Goal: Obtain resource: Download file/media

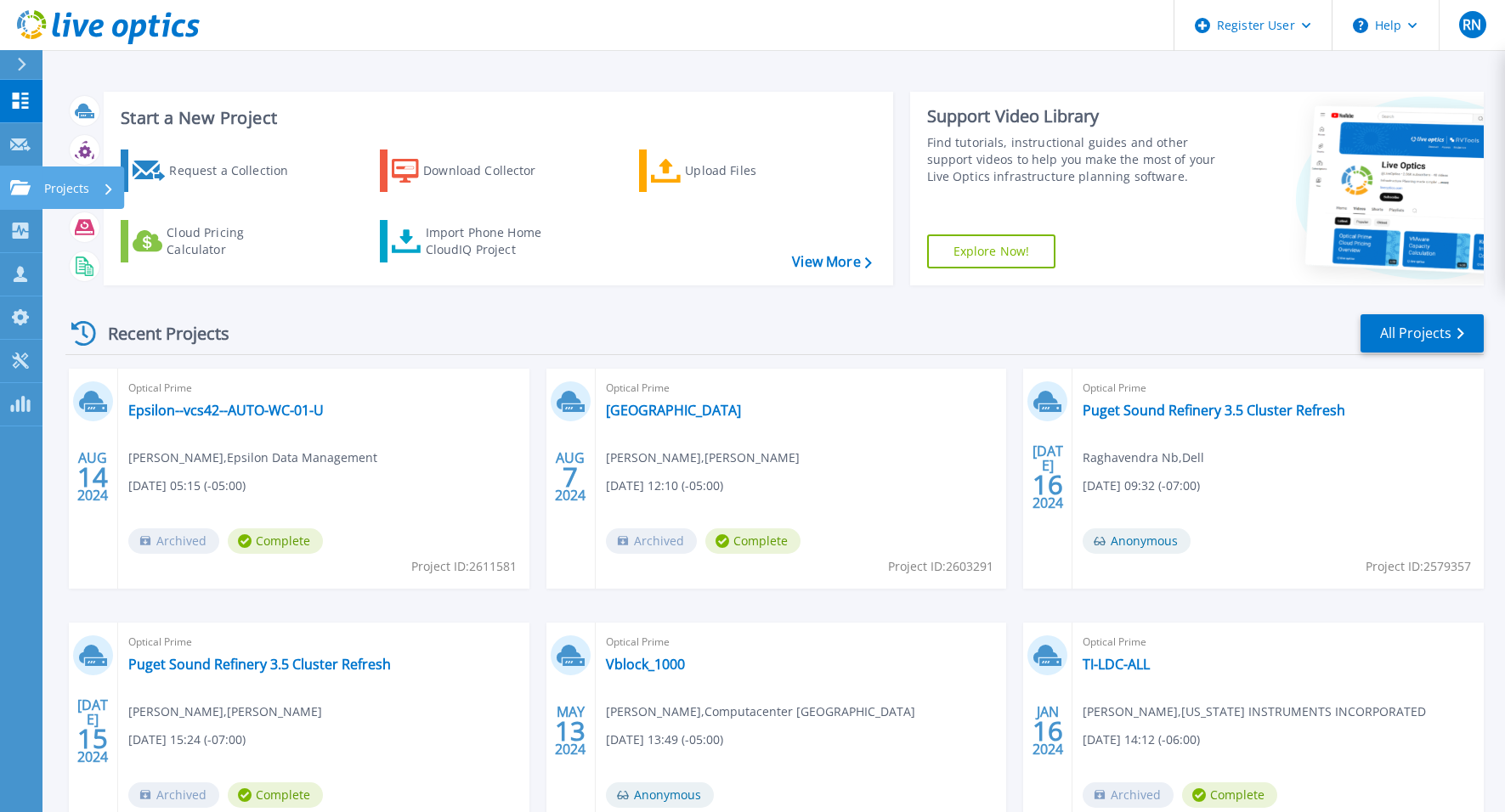
click at [78, 189] on p "Projects" at bounding box center [67, 188] width 45 height 44
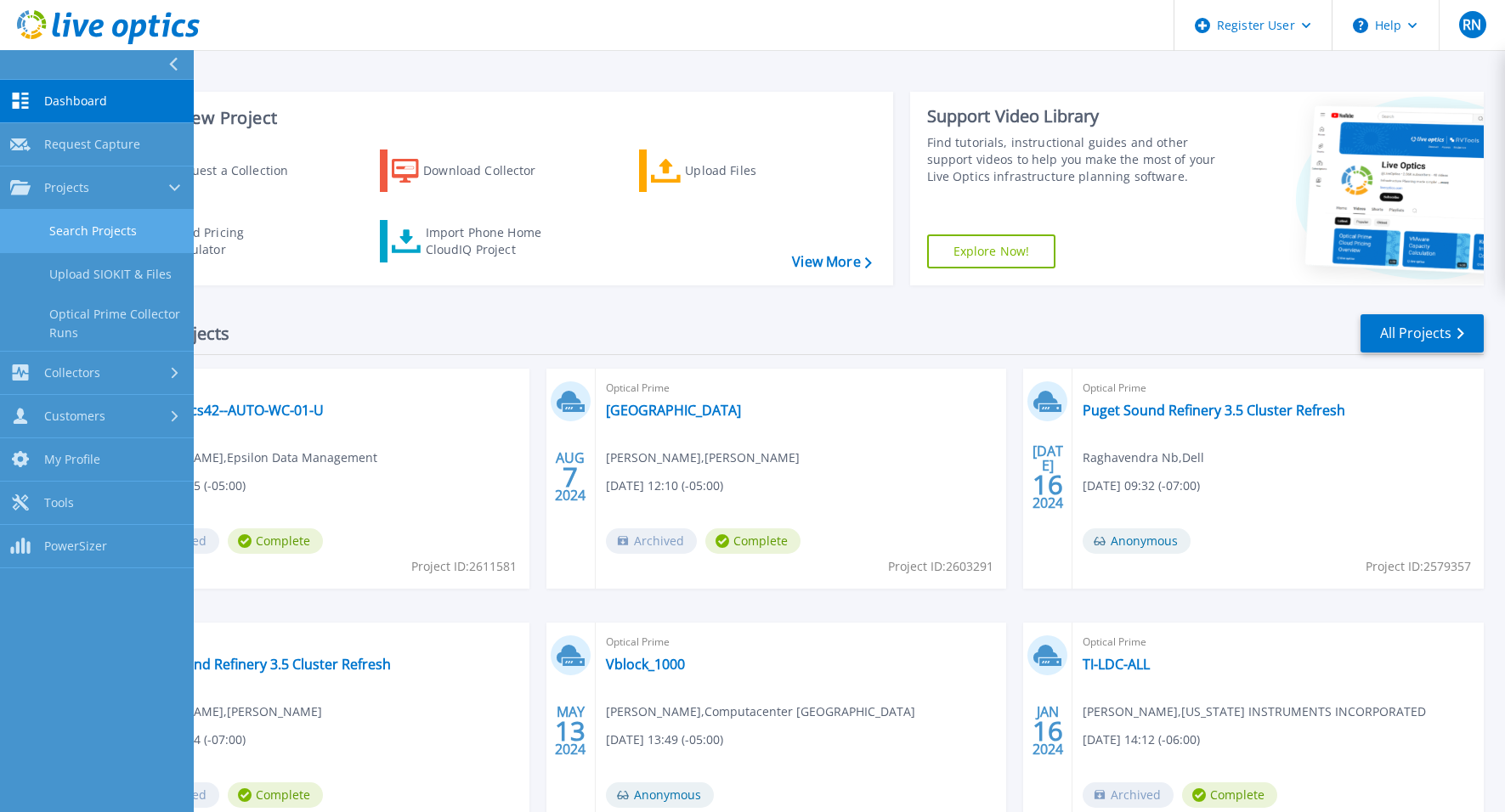
click at [81, 232] on link "Search Projects" at bounding box center [97, 231] width 194 height 43
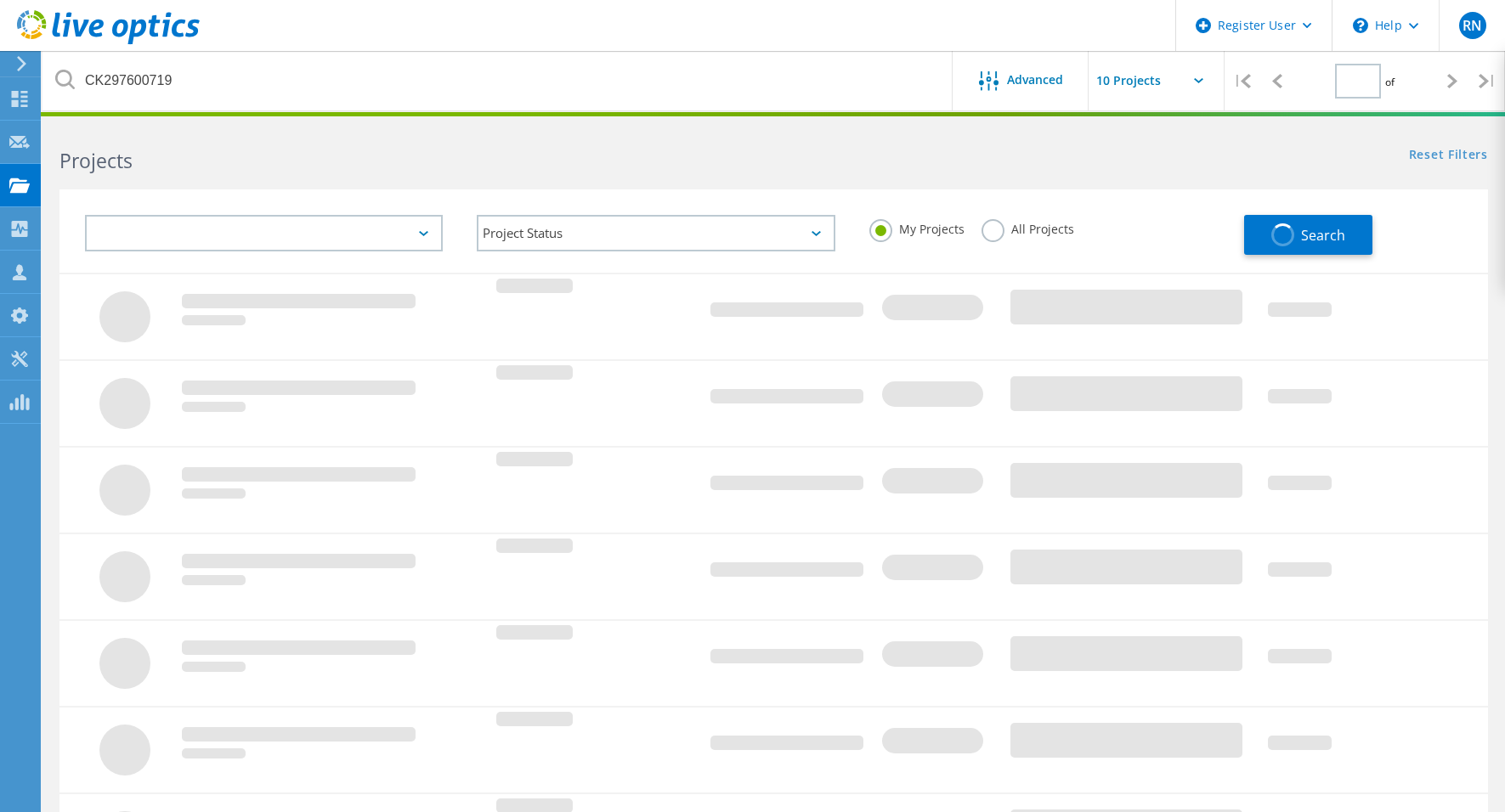
type input "1"
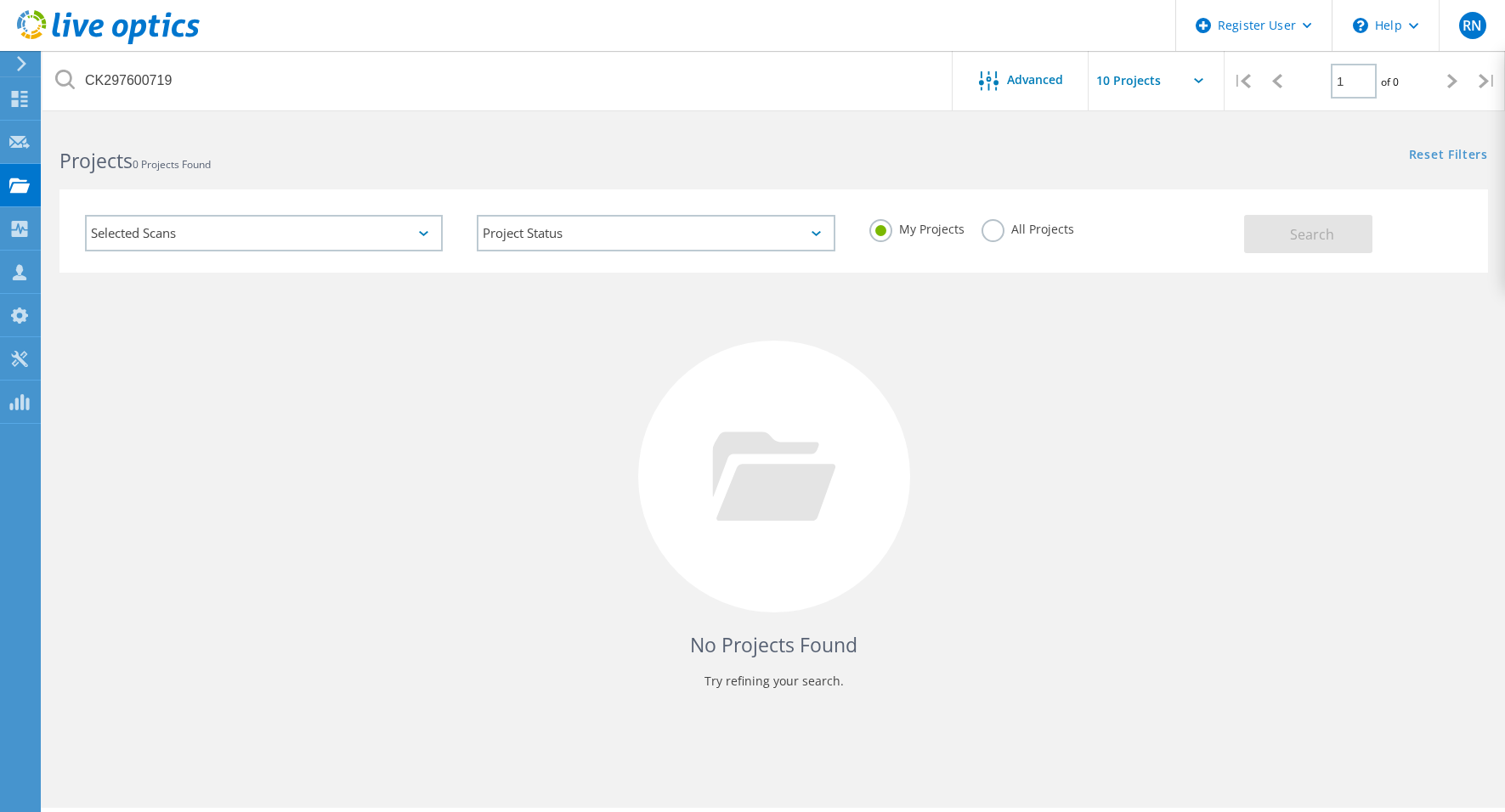
click at [124, 232] on div "Selected Scans" at bounding box center [264, 232] width 358 height 37
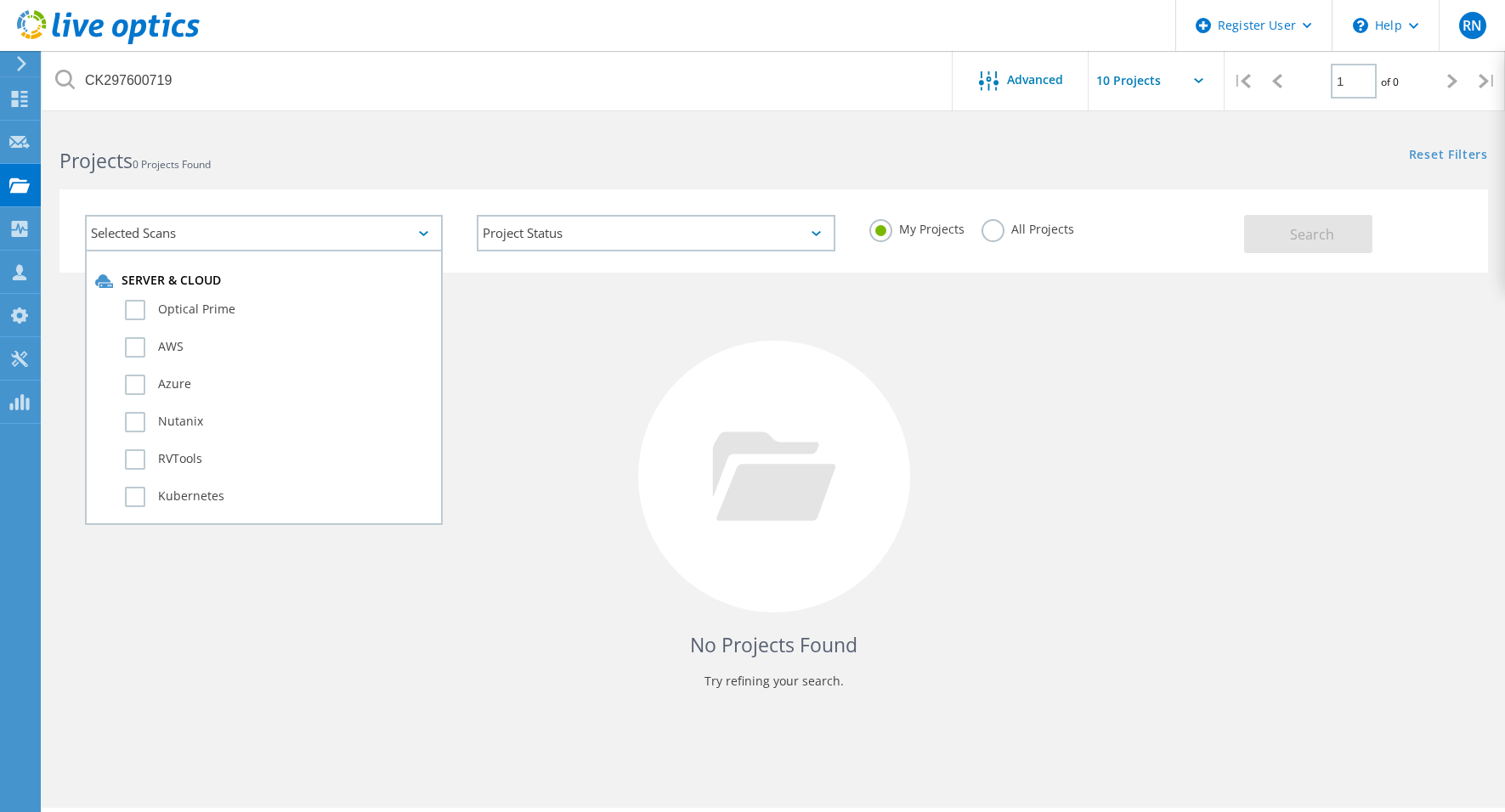
click at [144, 135] on div "Projects 0 Projects Found" at bounding box center [408, 145] width 731 height 45
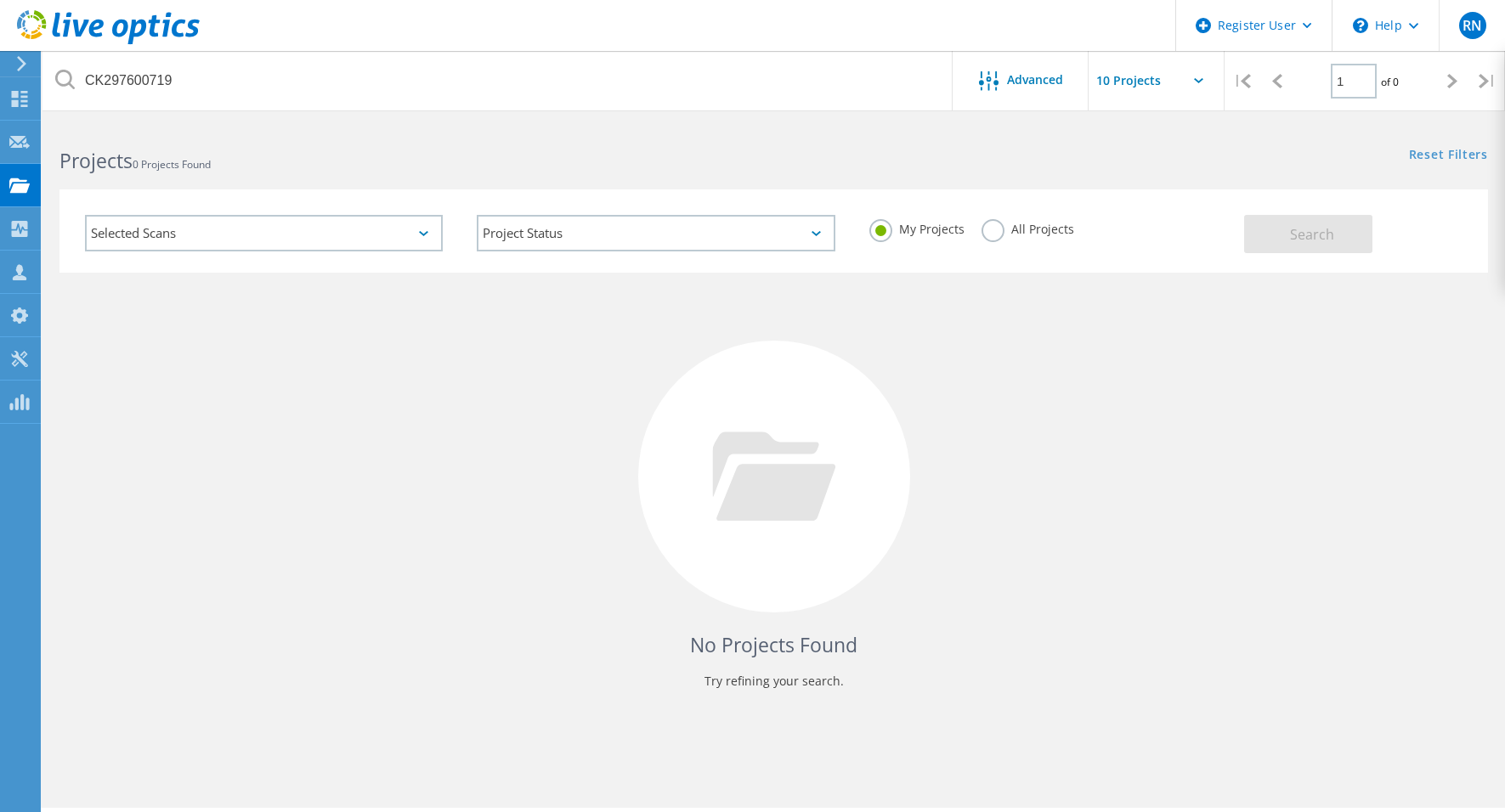
click at [200, 164] on span "0 Projects Found" at bounding box center [171, 164] width 78 height 14
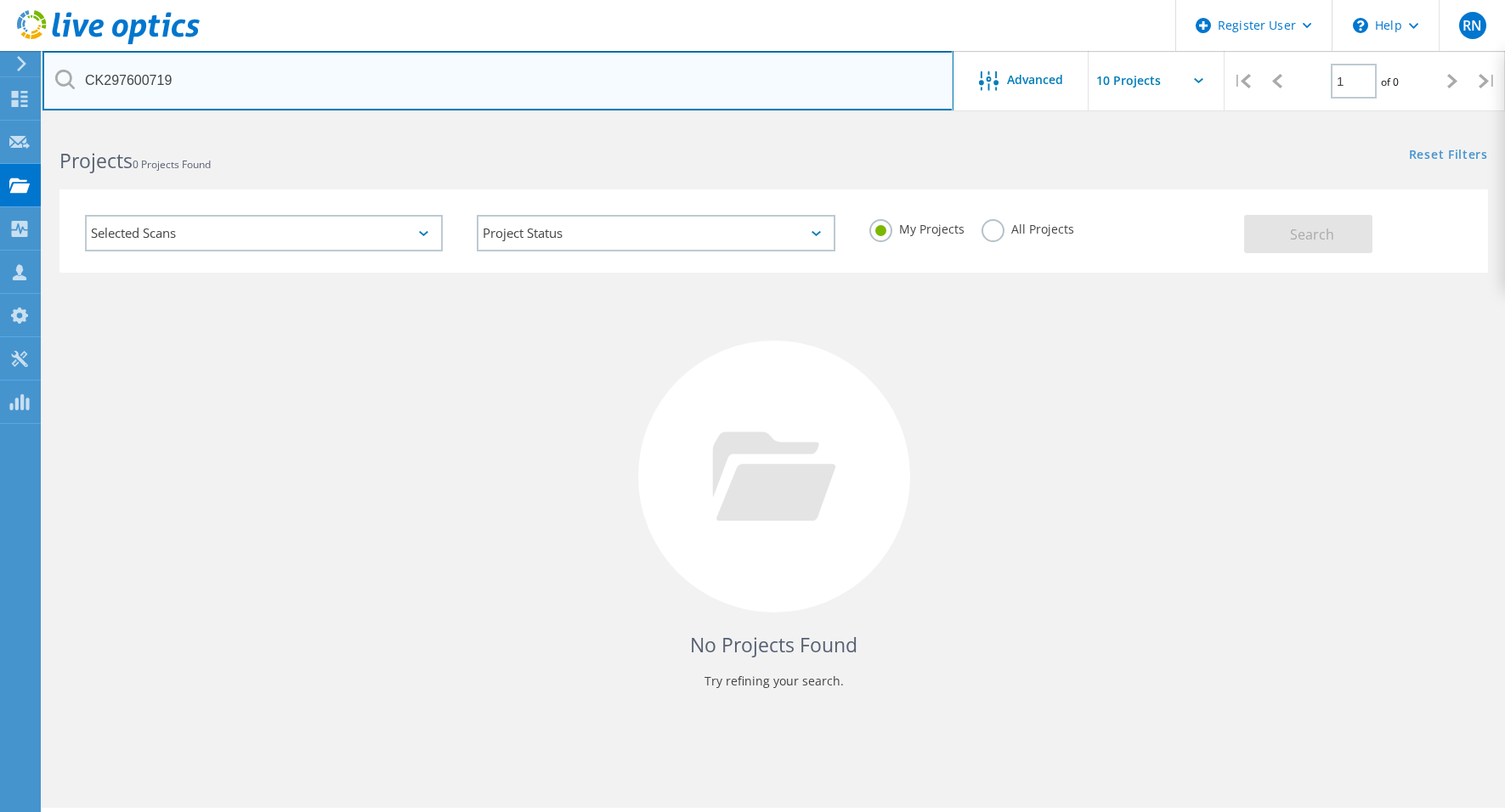
click at [169, 79] on input "CK297600719" at bounding box center [498, 80] width 911 height 59
drag, startPoint x: 200, startPoint y: 81, endPoint x: 58, endPoint y: 86, distance: 142.1
click at [58, 86] on div "CK297600719" at bounding box center [497, 80] width 910 height 59
paste input "HK197601204"
type input "HK197601204"
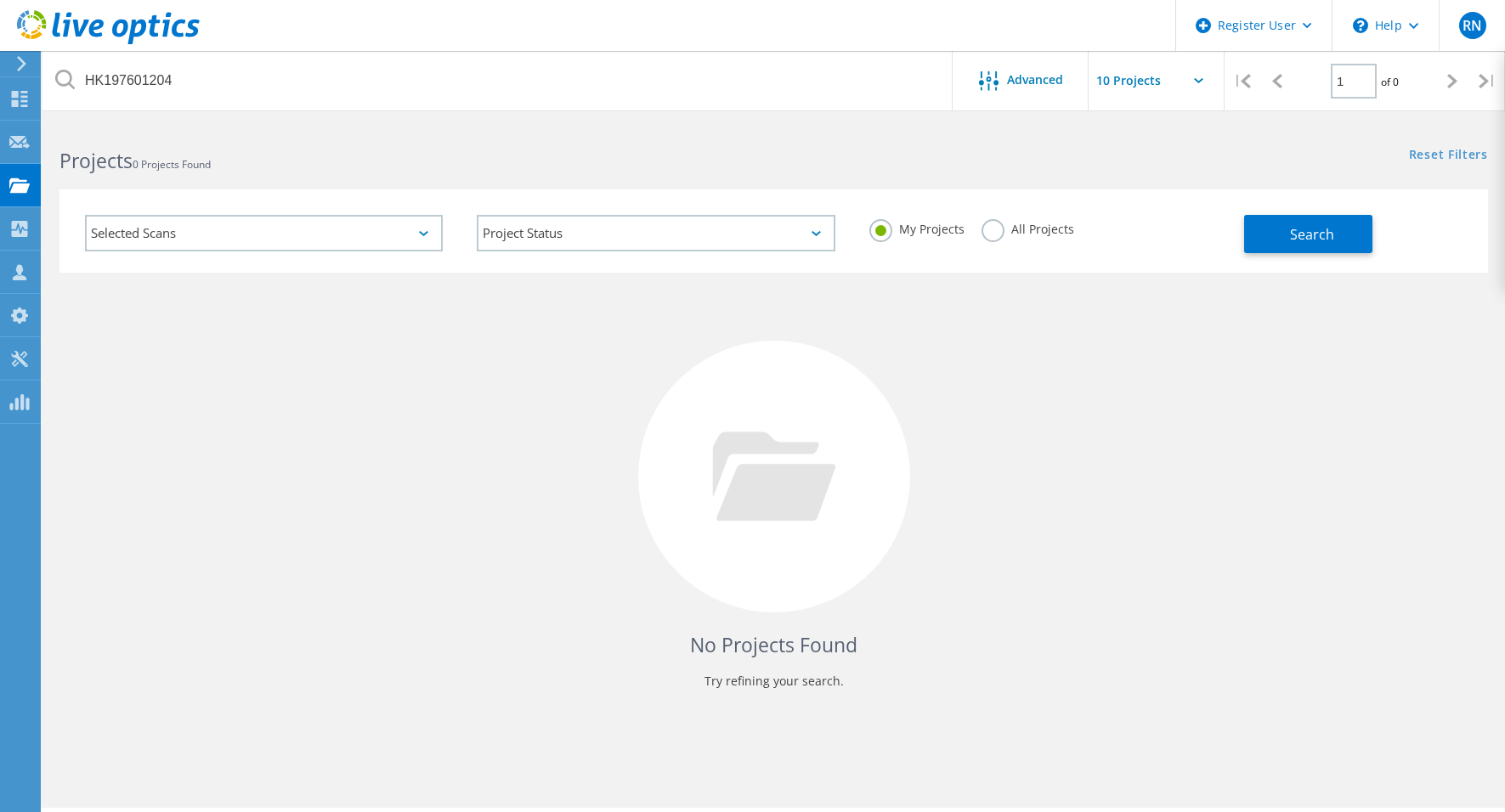
click at [983, 232] on label "All Projects" at bounding box center [1027, 227] width 93 height 16
click at [0, 0] on input "All Projects" at bounding box center [0, 0] width 0 height 0
click at [1311, 232] on span "Search" at bounding box center [1311, 234] width 44 height 19
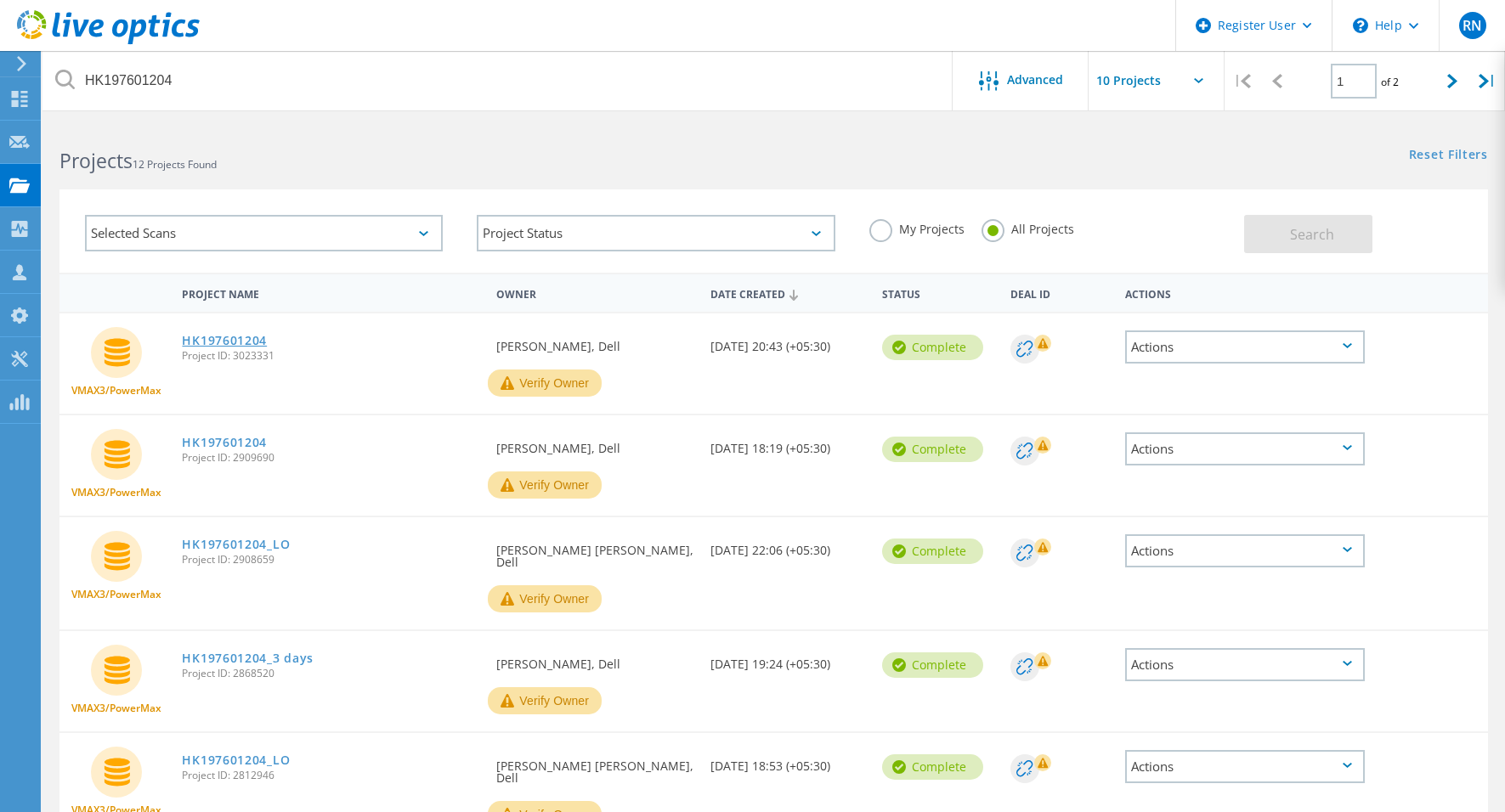
click at [222, 342] on link "HK197601204" at bounding box center [224, 340] width 85 height 12
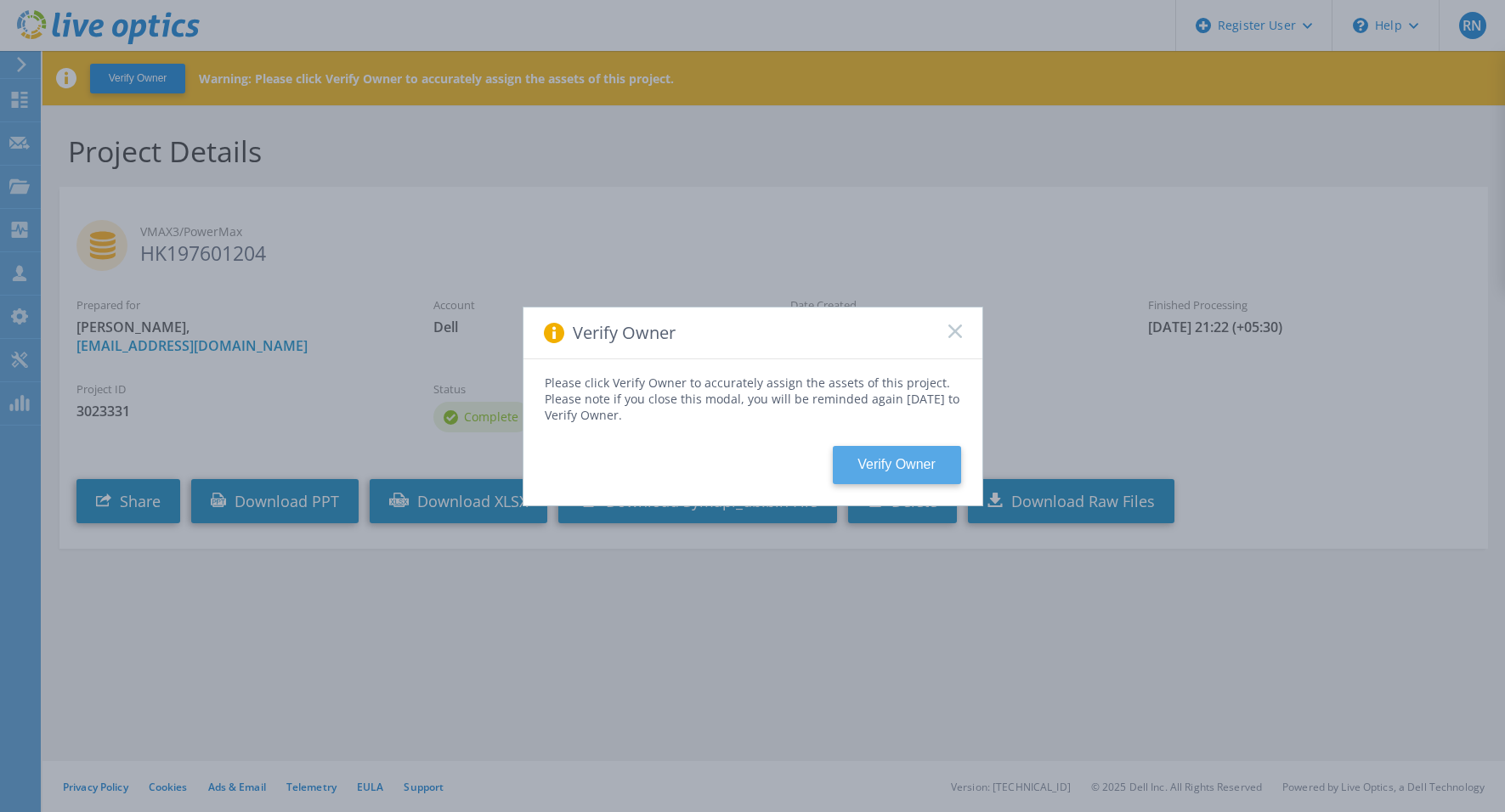
click at [907, 477] on button "Verify Owner" at bounding box center [897, 465] width 128 height 38
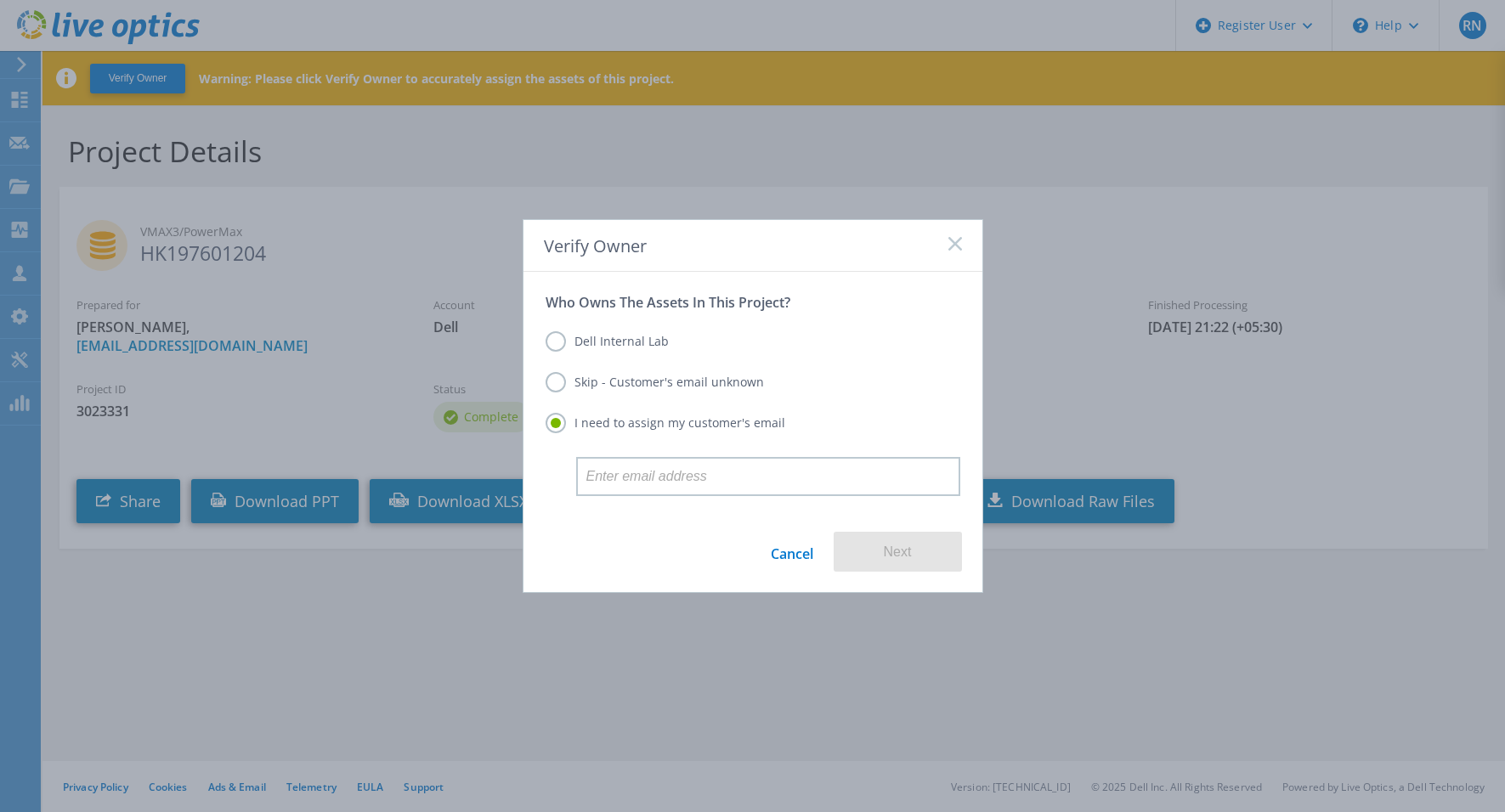
click at [659, 384] on label "Skip - Customer's email unknown" at bounding box center [654, 382] width 218 height 21
click at [0, 0] on input "Skip - Customer's email unknown" at bounding box center [0, 0] width 0 height 0
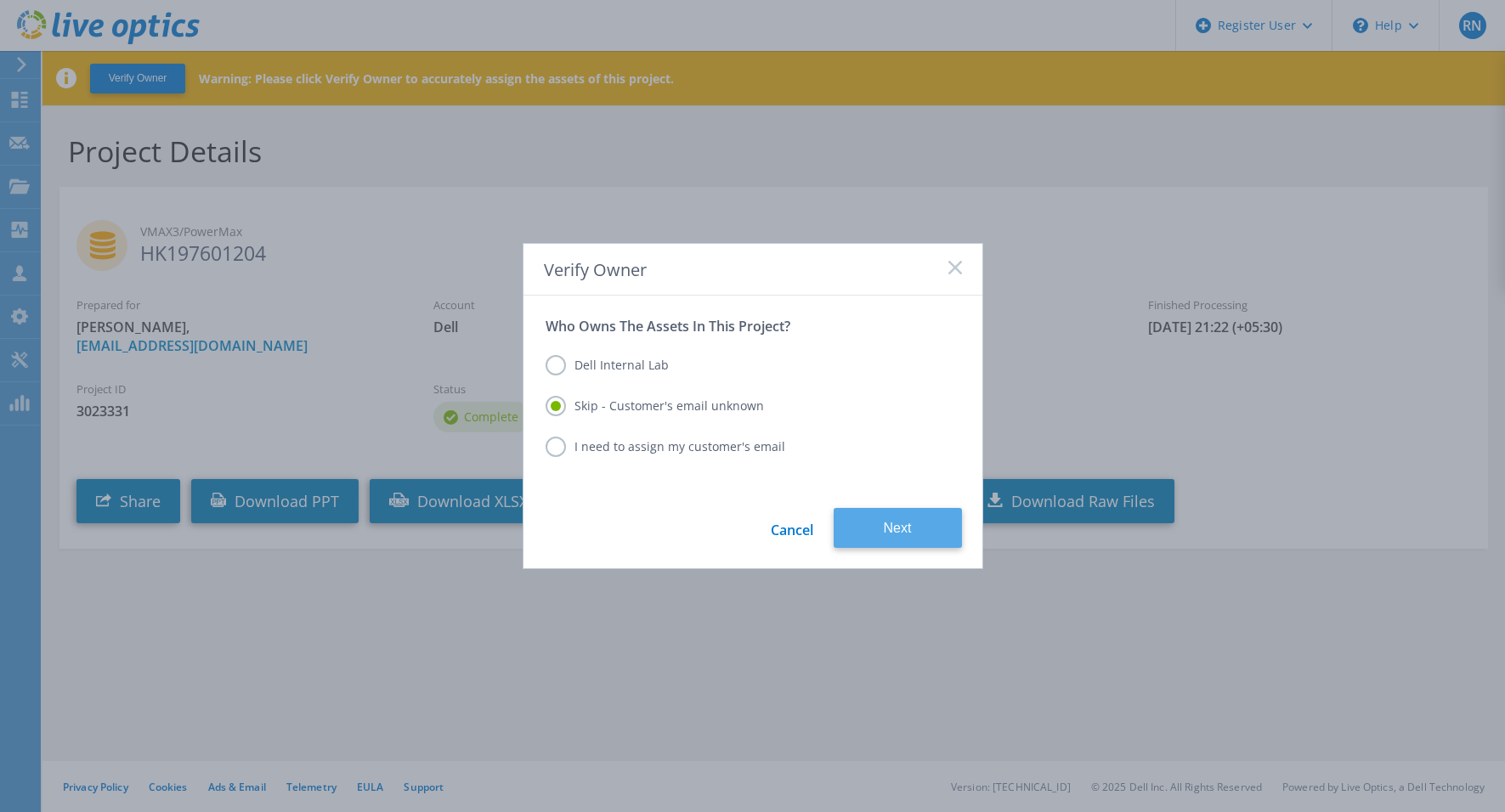
click at [902, 531] on button "Next" at bounding box center [898, 527] width 128 height 40
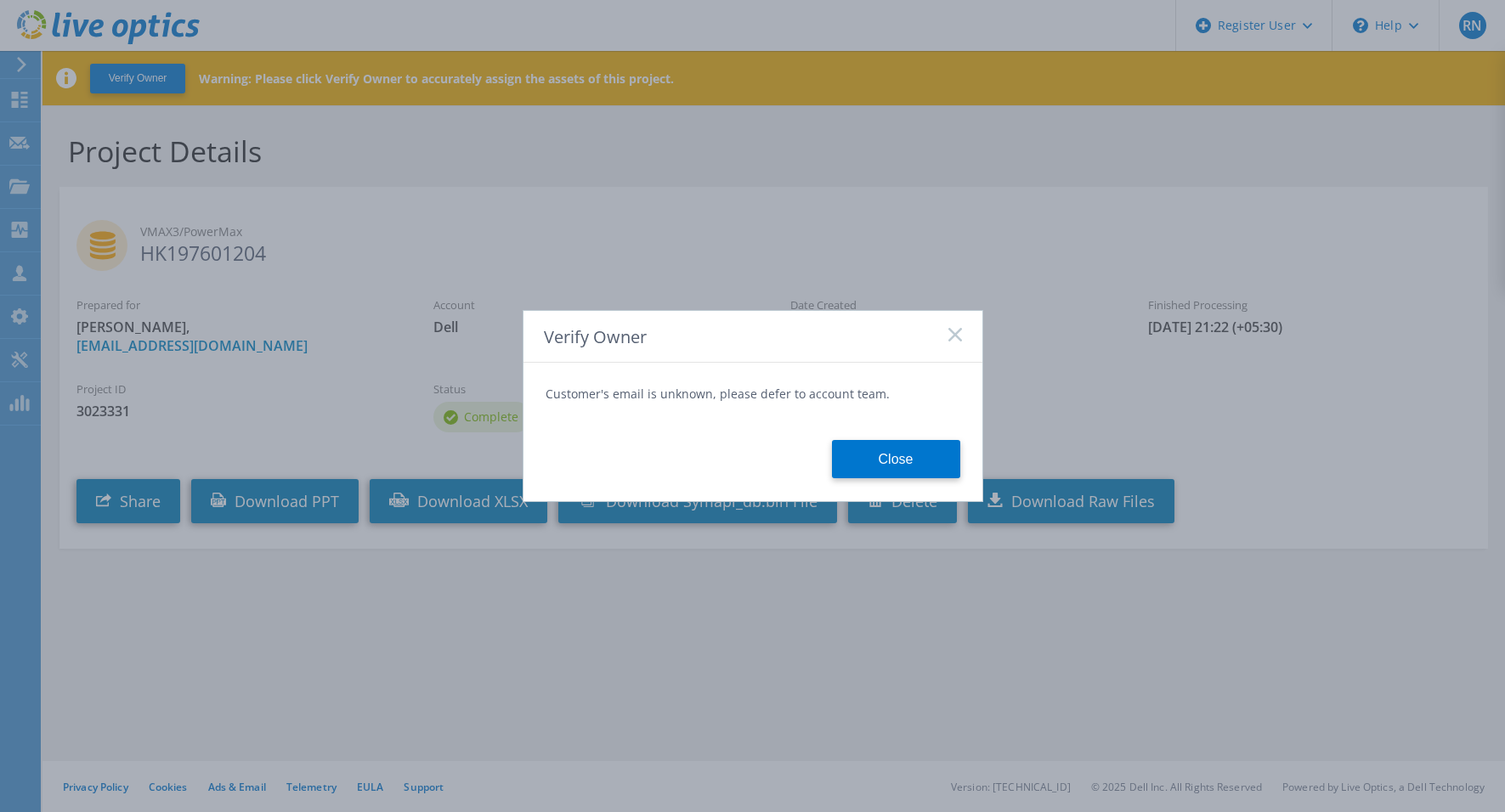
drag, startPoint x: 892, startPoint y: 453, endPoint x: 887, endPoint y: 474, distance: 21.6
click at [891, 452] on button "Close" at bounding box center [896, 459] width 128 height 38
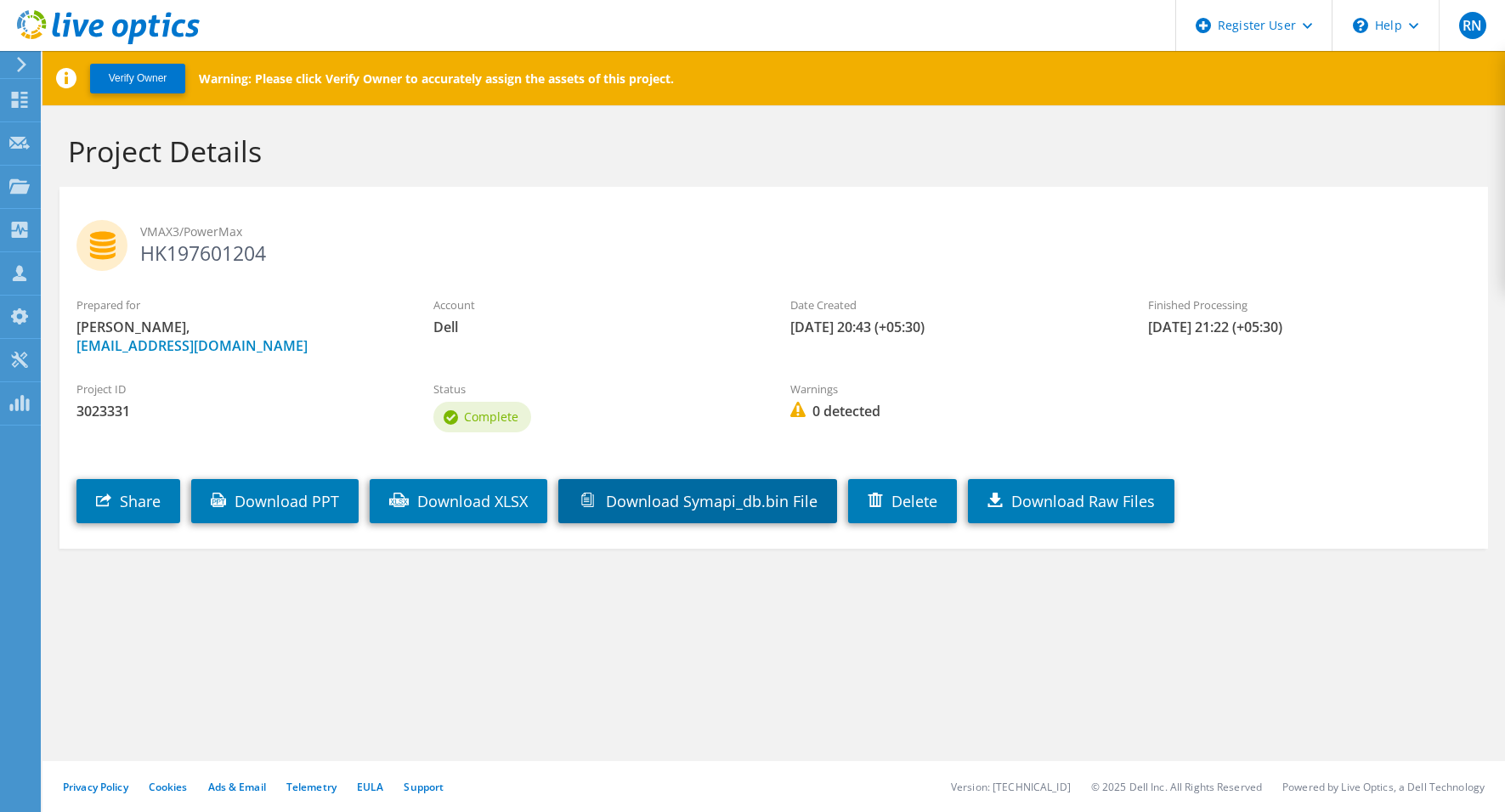
click at [712, 503] on link "Download Symapi_db.bin File" at bounding box center [697, 500] width 278 height 44
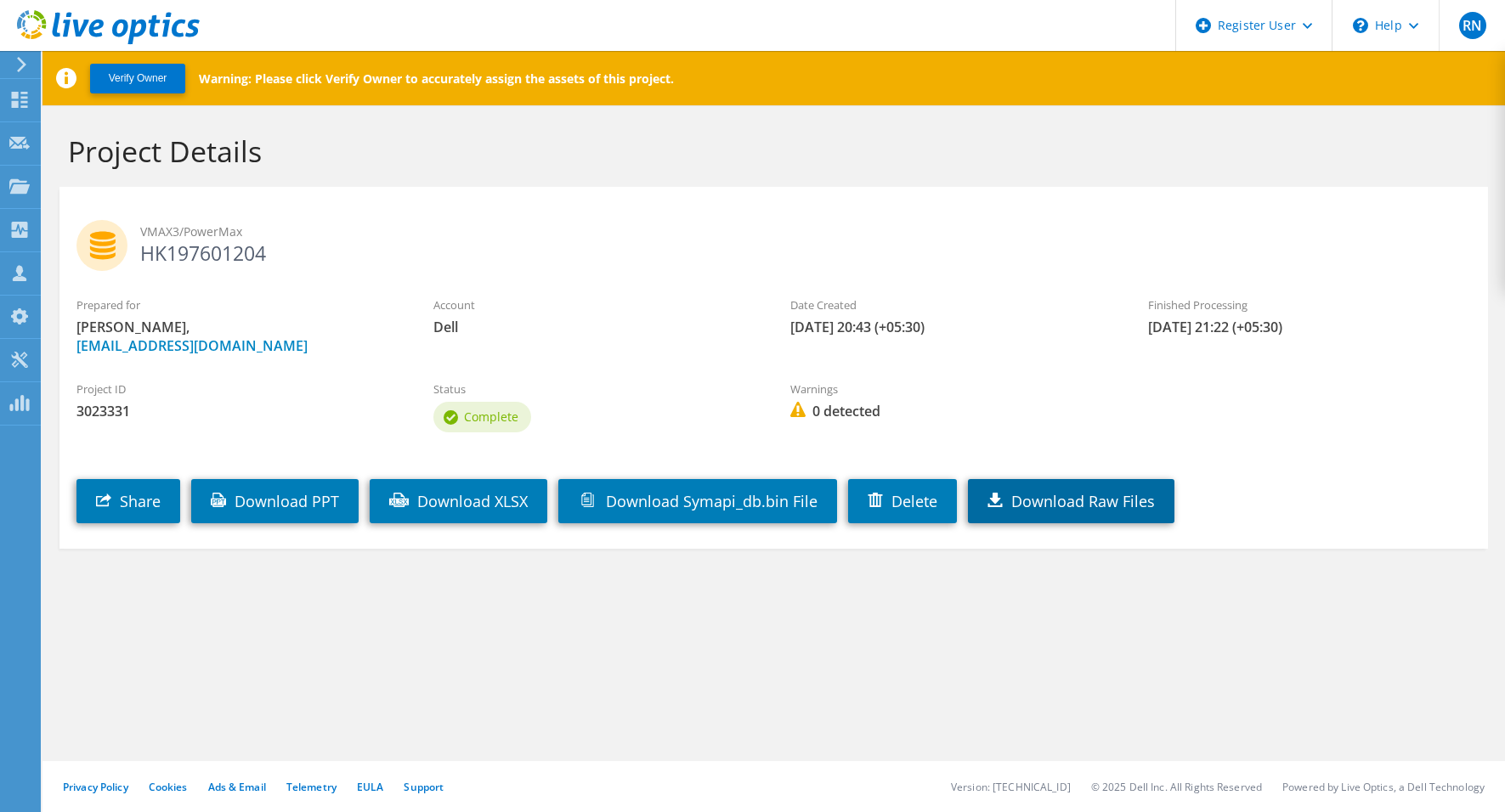
click at [1083, 506] on link "Download Raw Files" at bounding box center [1071, 500] width 206 height 44
click at [1102, 507] on link "Download Raw Files" at bounding box center [1071, 500] width 206 height 44
click at [135, 81] on button "Verify Owner" at bounding box center [138, 79] width 96 height 30
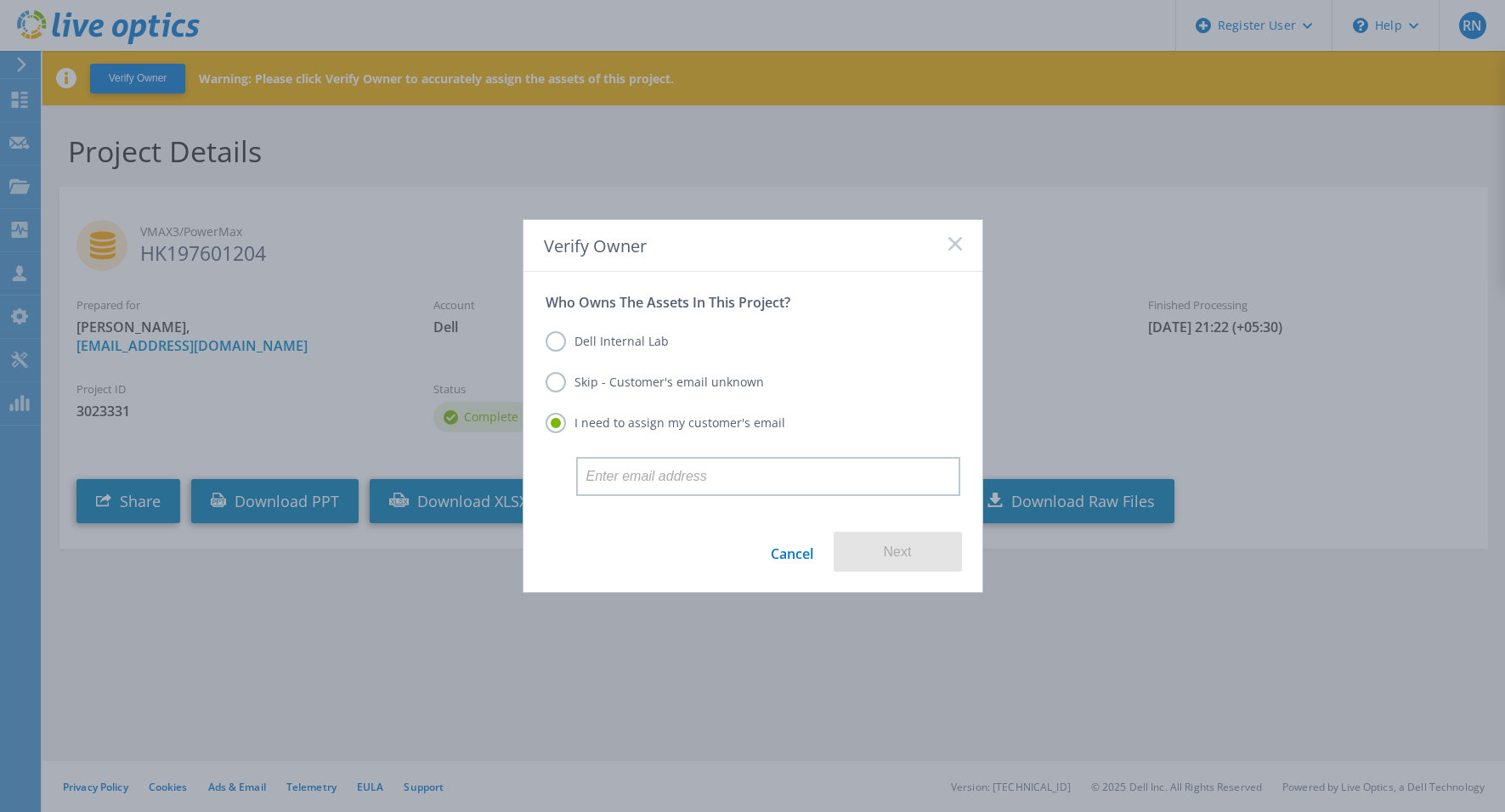
click at [599, 343] on label "Dell Internal Lab" at bounding box center [606, 342] width 123 height 21
click at [0, 0] on input "Dell Internal Lab" at bounding box center [0, 0] width 0 height 0
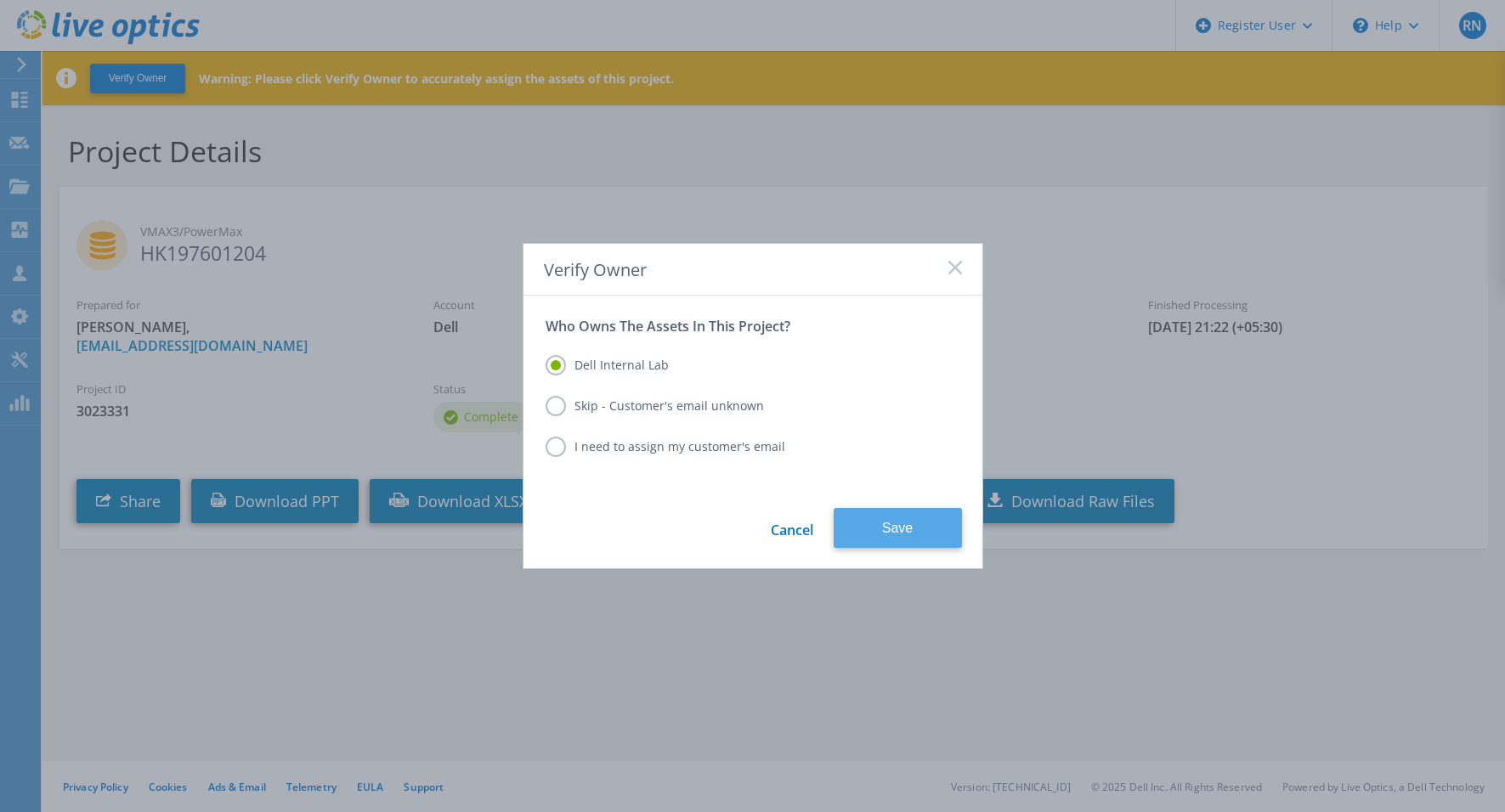
click at [890, 528] on button "Save" at bounding box center [898, 527] width 128 height 40
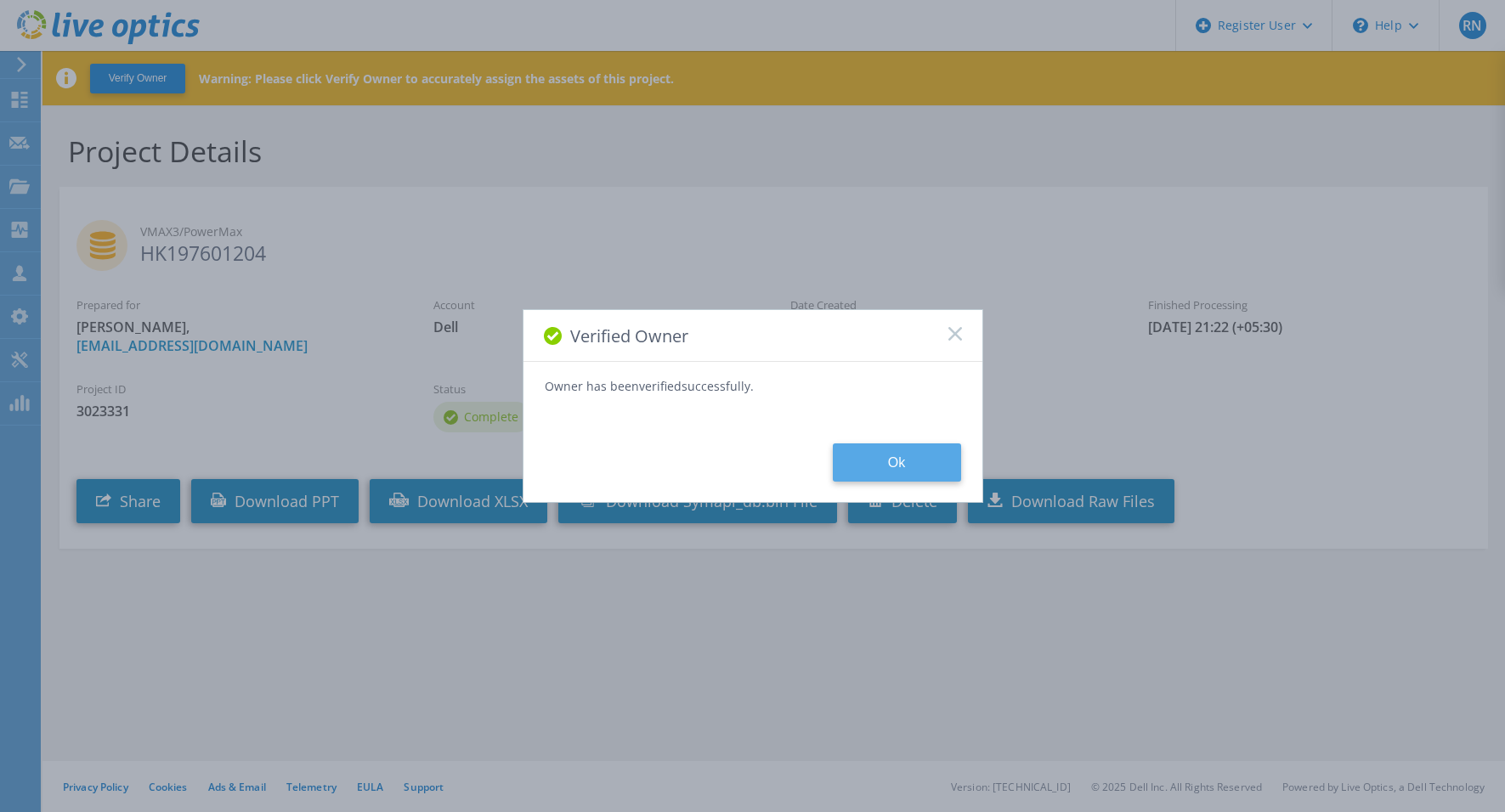
click at [895, 466] on button "Ok" at bounding box center [897, 462] width 128 height 38
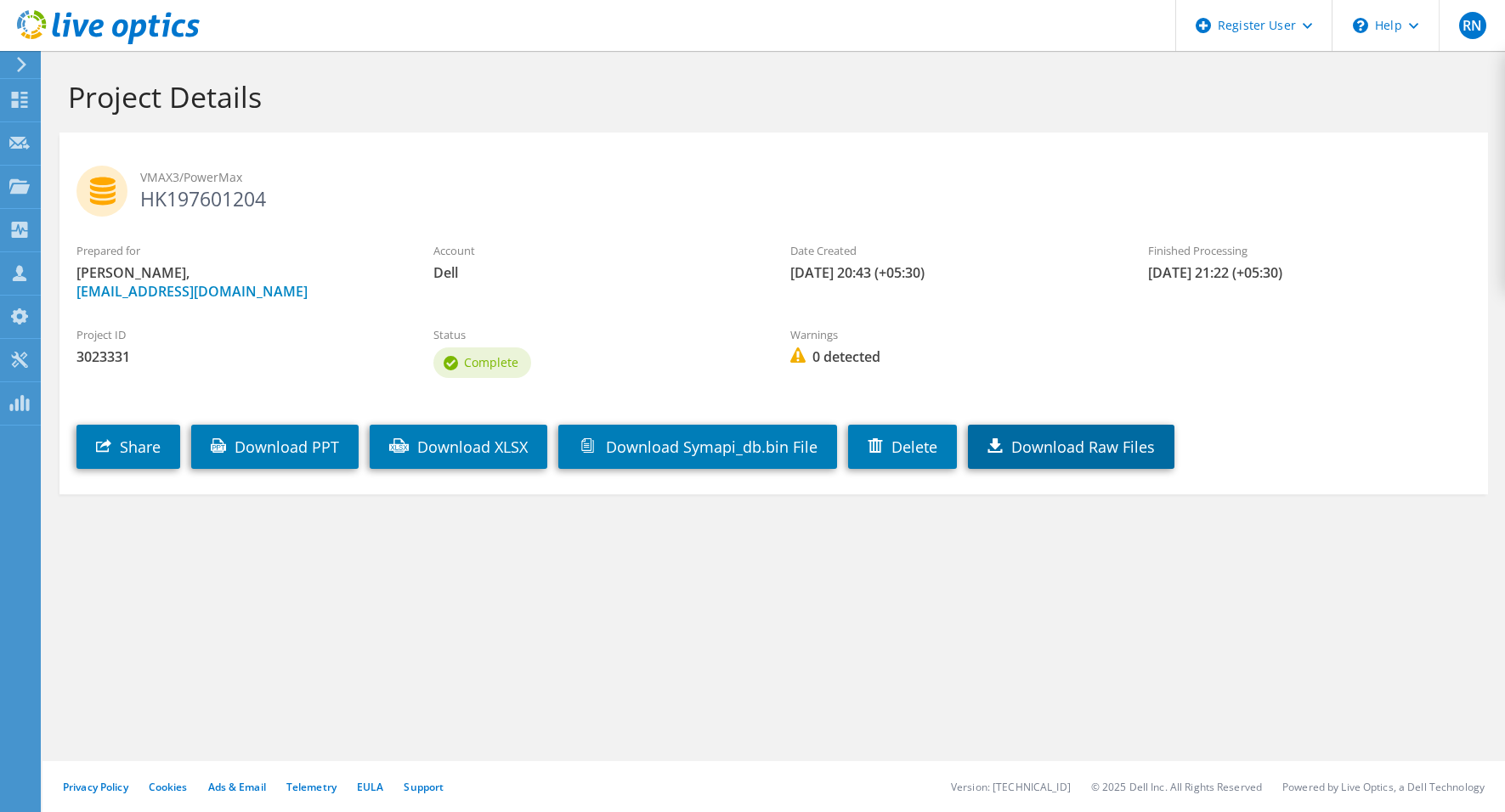
click at [1075, 450] on link "Download Raw Files" at bounding box center [1071, 446] width 206 height 44
click at [14, 186] on use at bounding box center [20, 185] width 21 height 14
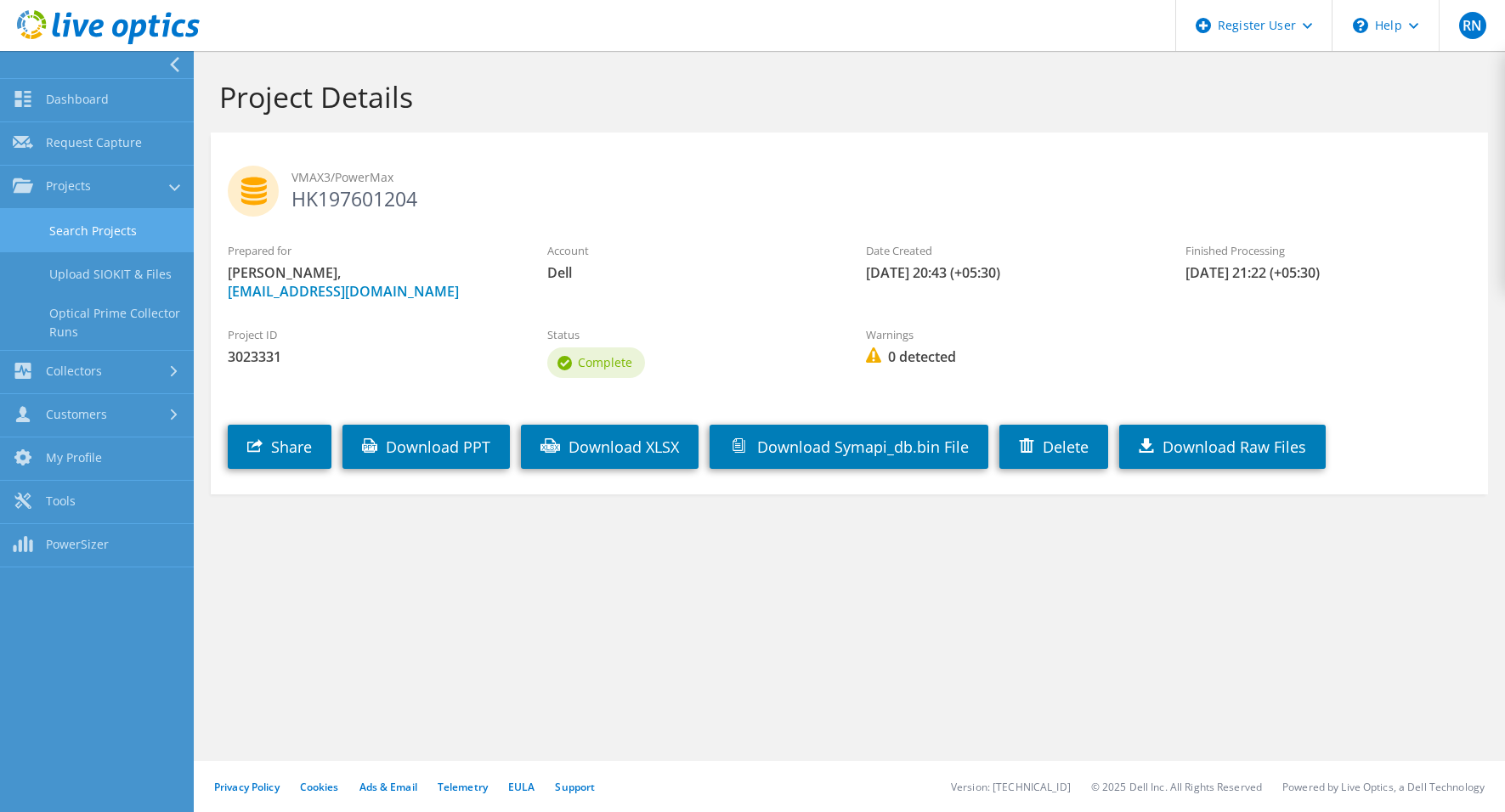
click at [101, 230] on link "Search Projects" at bounding box center [97, 230] width 194 height 43
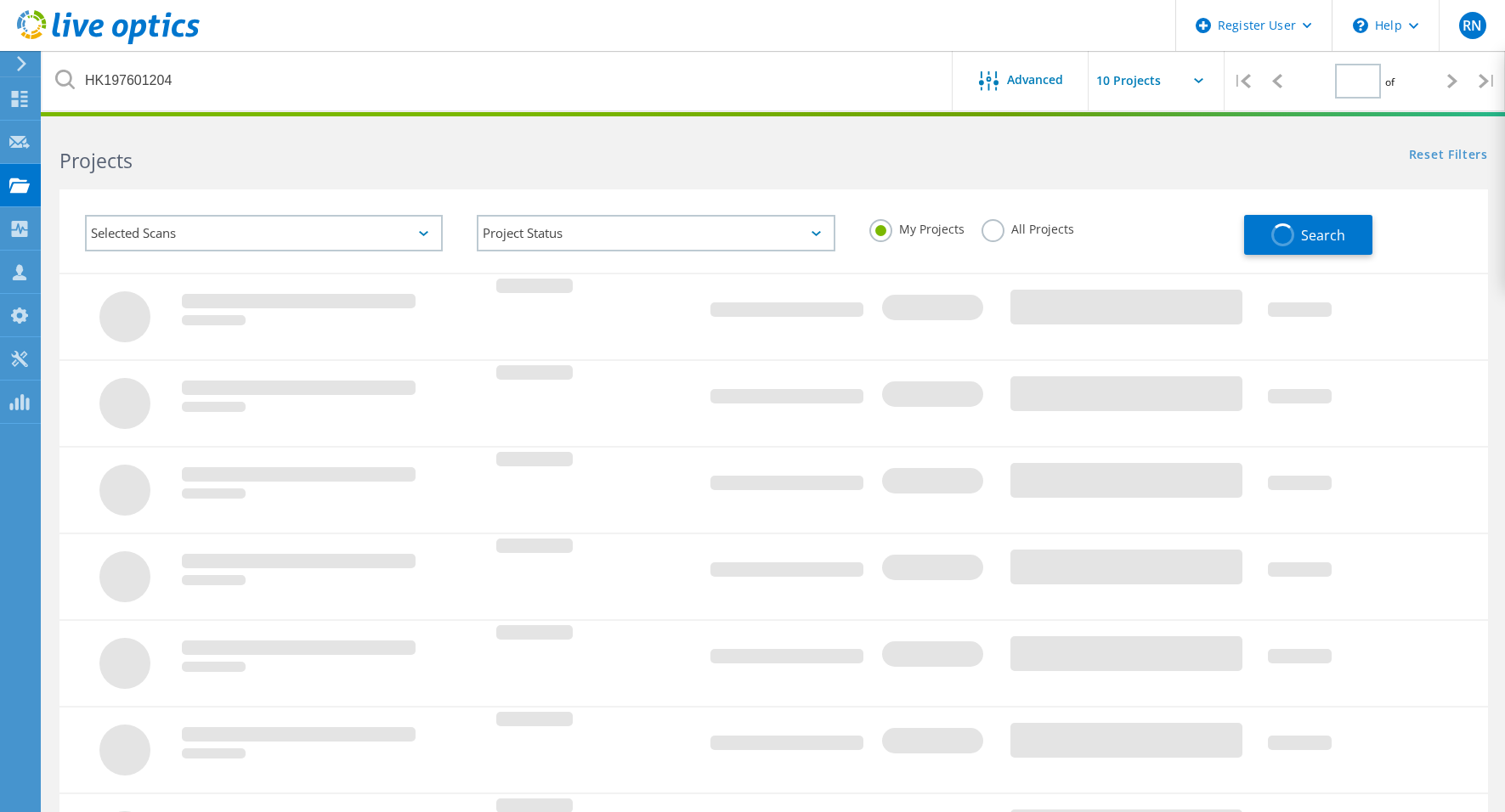
type input "1"
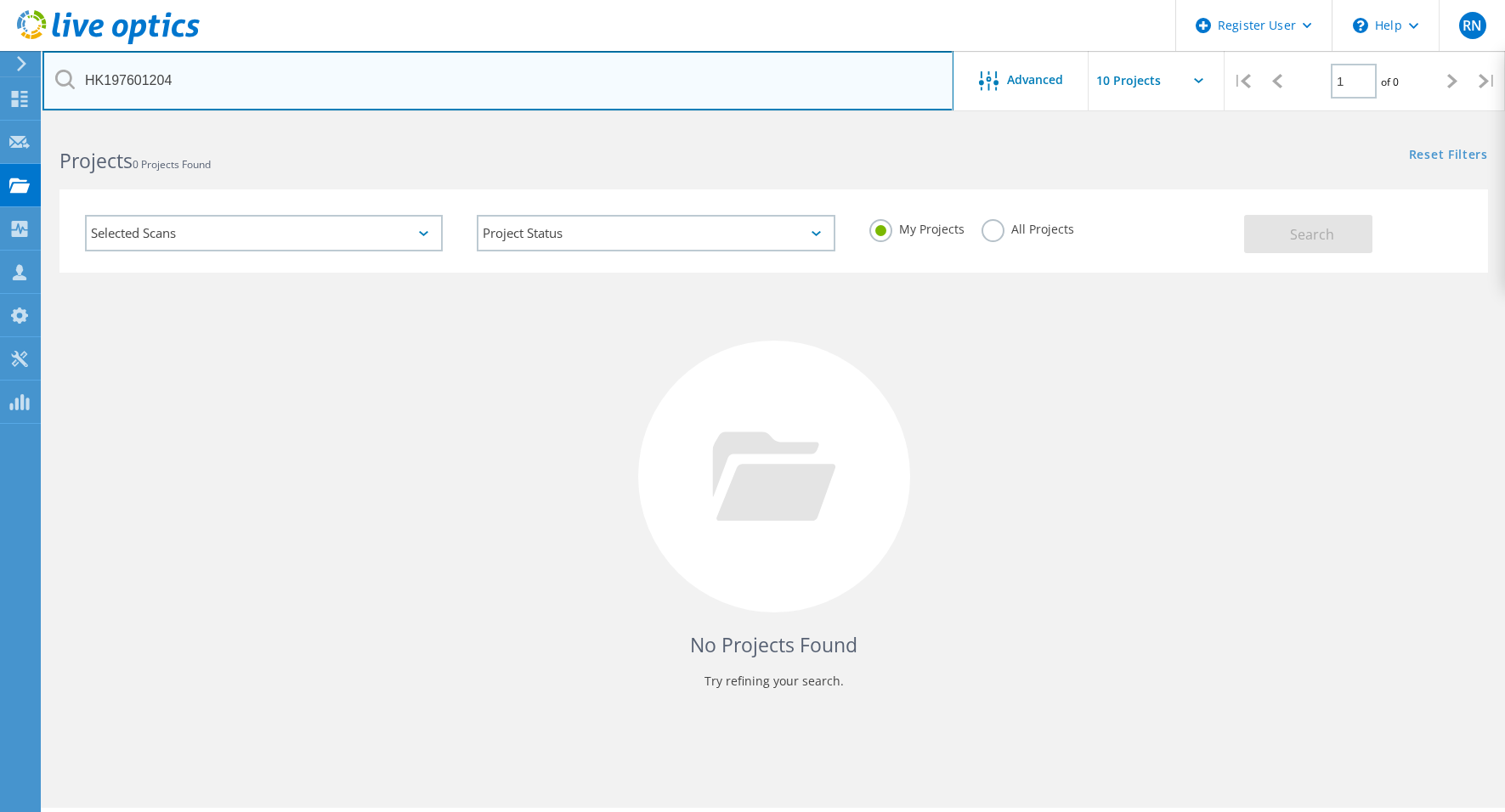
drag, startPoint x: 160, startPoint y: 69, endPoint x: 188, endPoint y: 101, distance: 42.5
click at [159, 69] on input "HK197601204" at bounding box center [498, 80] width 911 height 59
drag, startPoint x: 193, startPoint y: 76, endPoint x: 37, endPoint y: 75, distance: 156.0
click at [37, 123] on div "Register User \n Help Explore Helpful Articles Contact Support RN Dell User Rag…" at bounding box center [752, 490] width 1505 height 735
click at [173, 88] on input "HK197601204" at bounding box center [498, 80] width 911 height 59
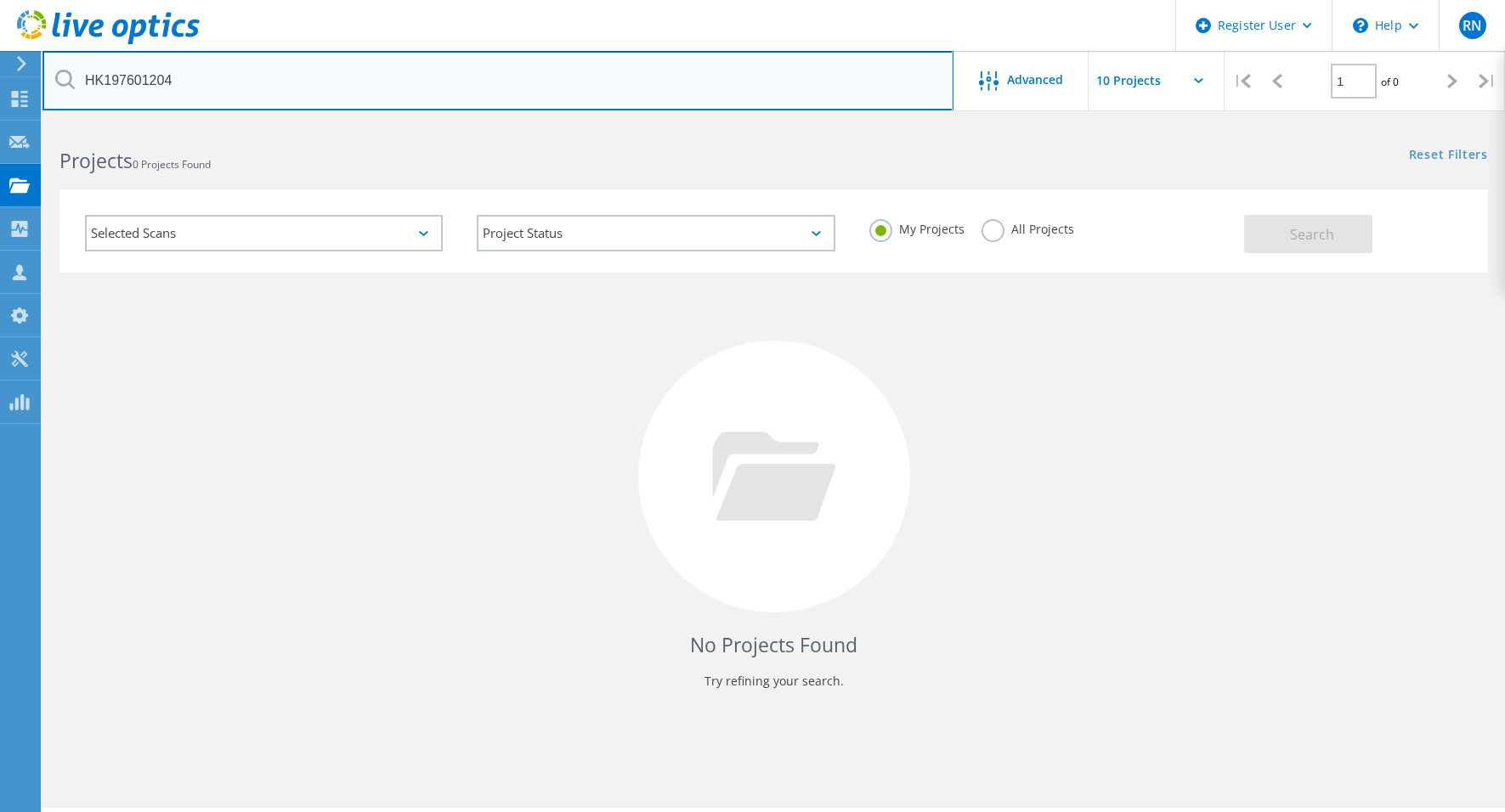
drag, startPoint x: 174, startPoint y: 79, endPoint x: 84, endPoint y: 80, distance: 90.0
click at [84, 80] on input "HK197601204" at bounding box center [498, 80] width 911 height 59
paste input "918"
type input "HK197601918"
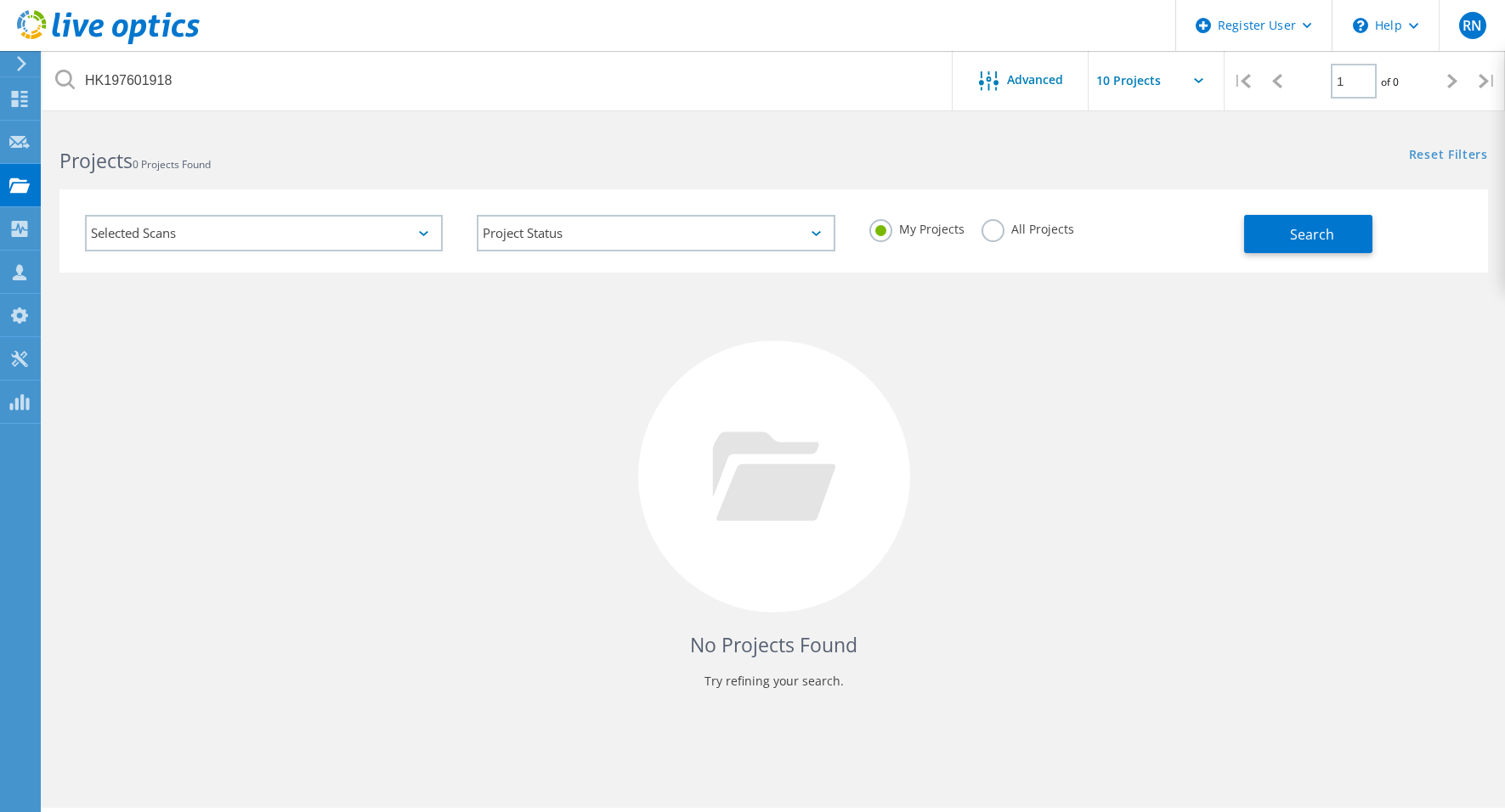
click at [988, 232] on label "All Projects" at bounding box center [1027, 227] width 93 height 16
click at [0, 0] on input "All Projects" at bounding box center [0, 0] width 0 height 0
click at [1295, 238] on span "Search" at bounding box center [1311, 234] width 44 height 19
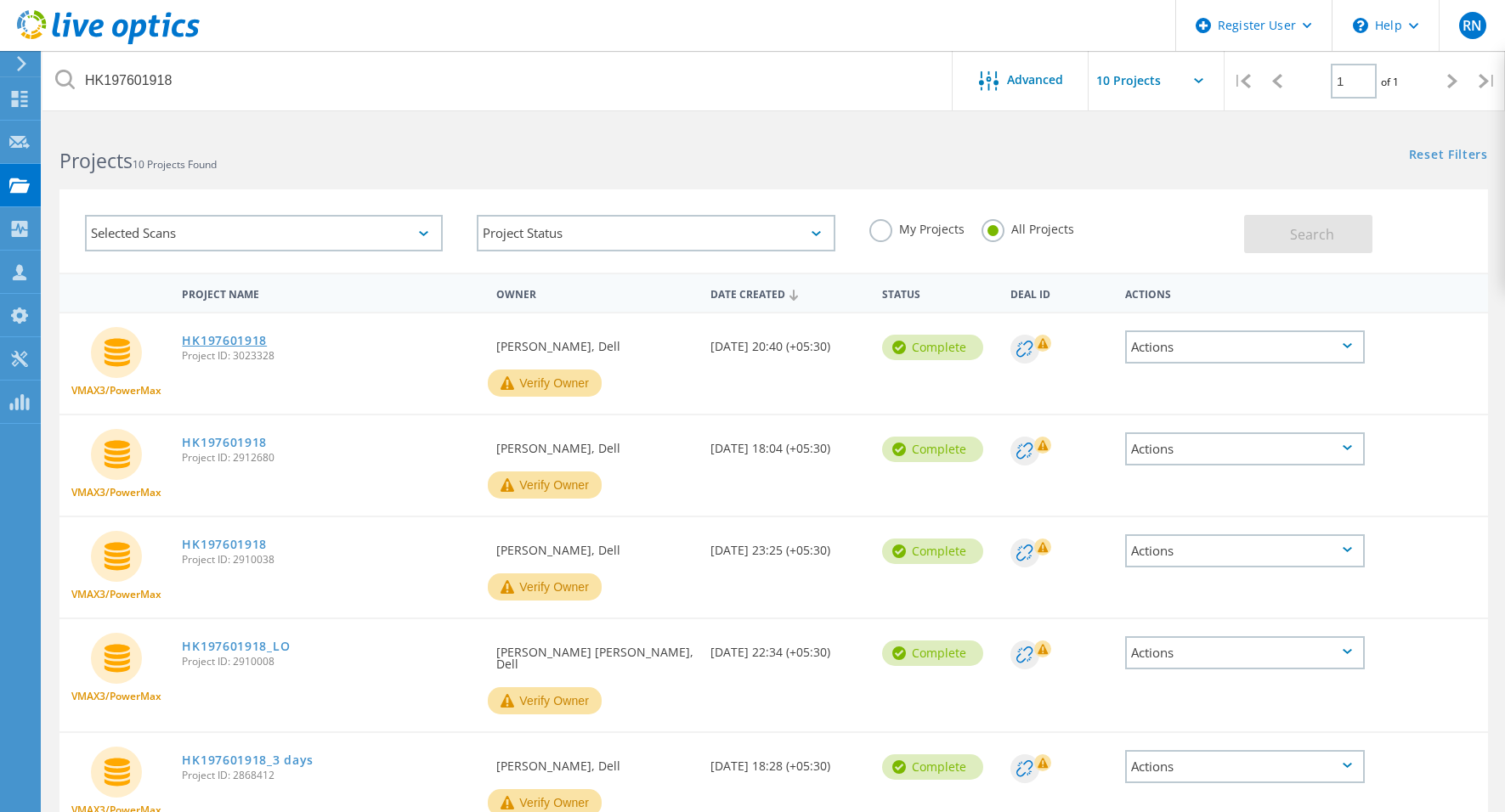
click at [225, 344] on link "HK197601918" at bounding box center [224, 340] width 85 height 12
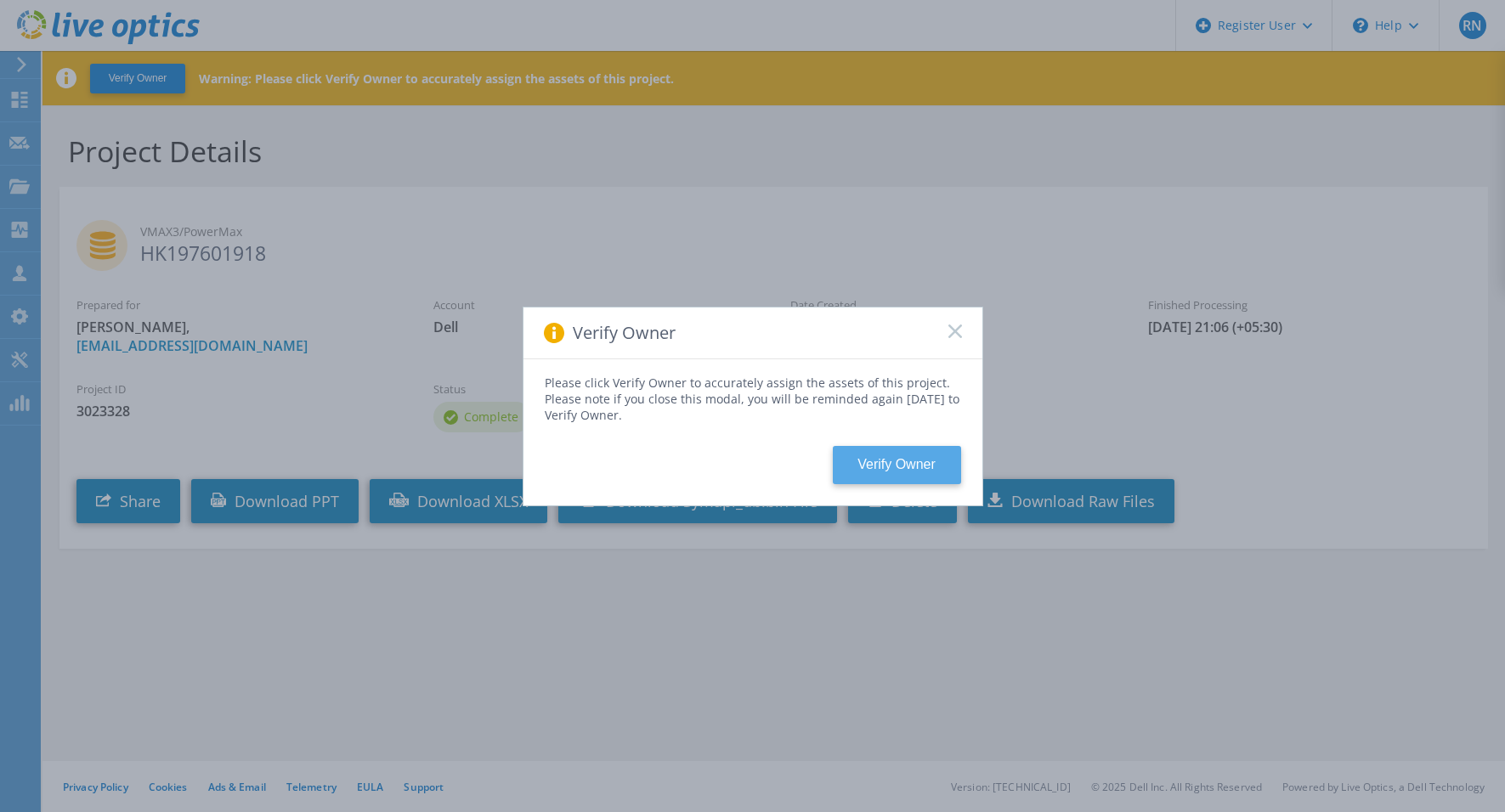
click at [887, 468] on button "Verify Owner" at bounding box center [897, 465] width 128 height 38
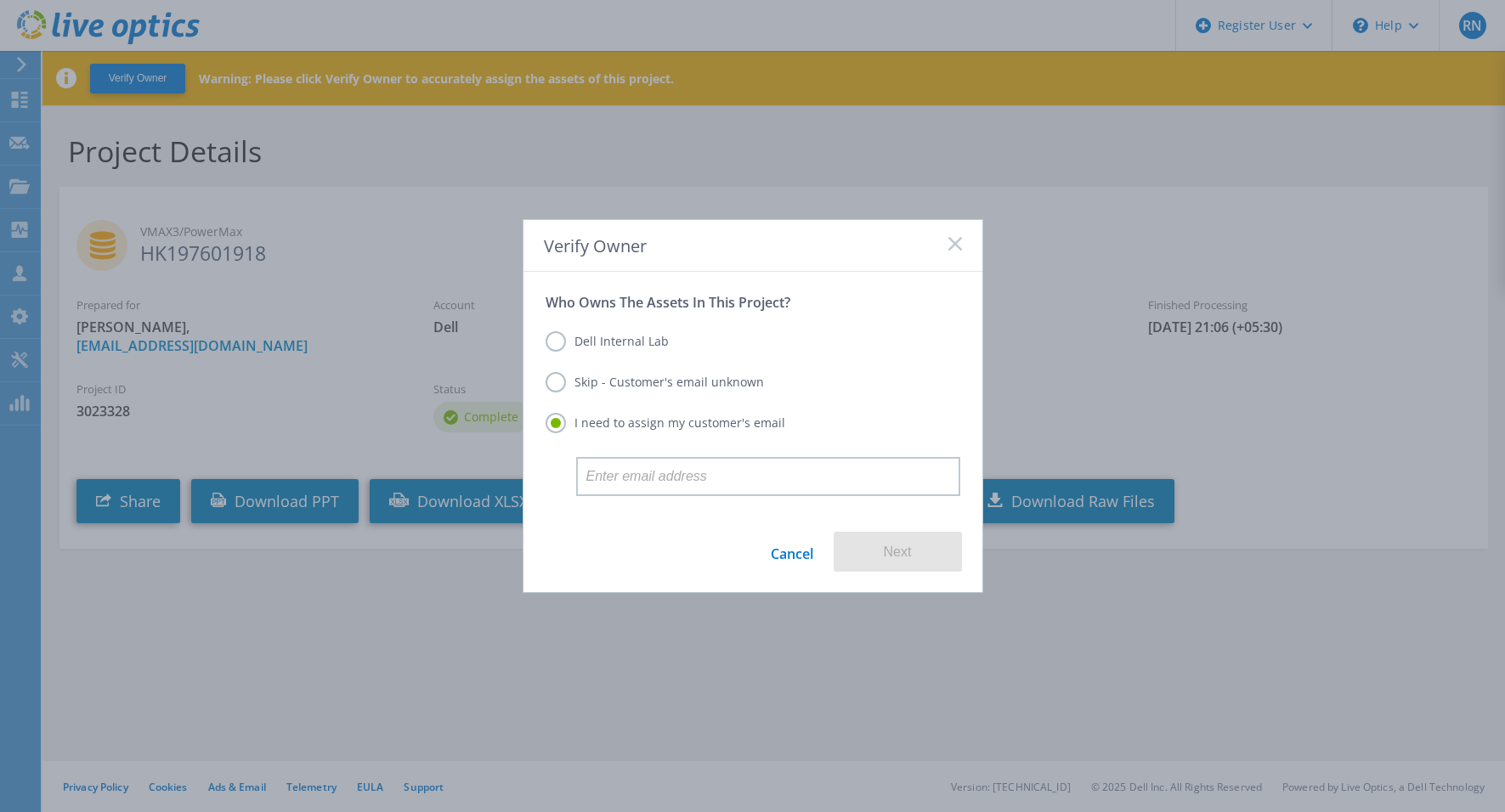
click at [612, 342] on label "Dell Internal Lab" at bounding box center [606, 342] width 123 height 21
click at [0, 0] on input "Dell Internal Lab" at bounding box center [0, 0] width 0 height 0
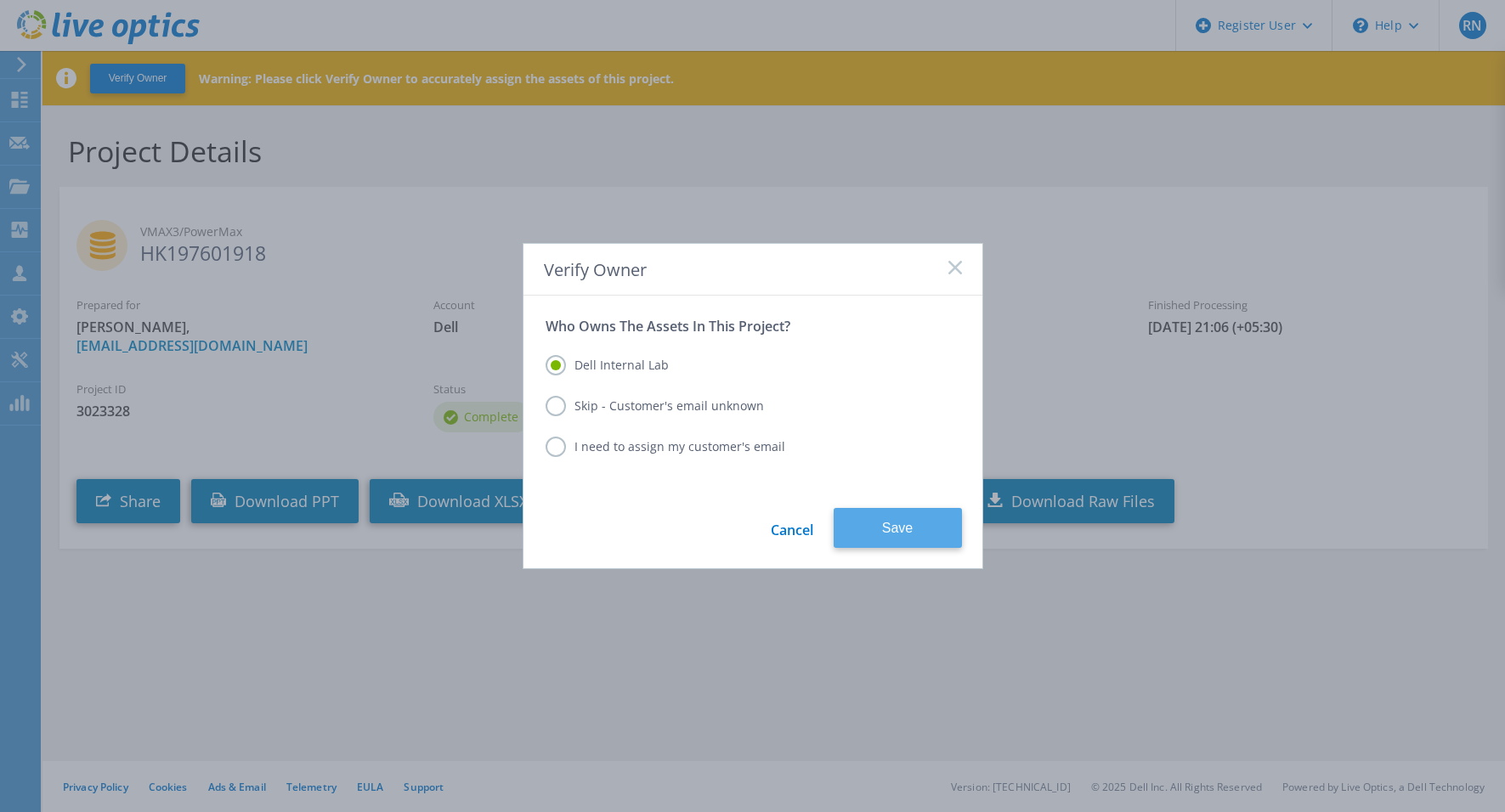
drag, startPoint x: 886, startPoint y: 519, endPoint x: 961, endPoint y: 571, distance: 91.3
click at [887, 519] on button "Save" at bounding box center [898, 527] width 128 height 40
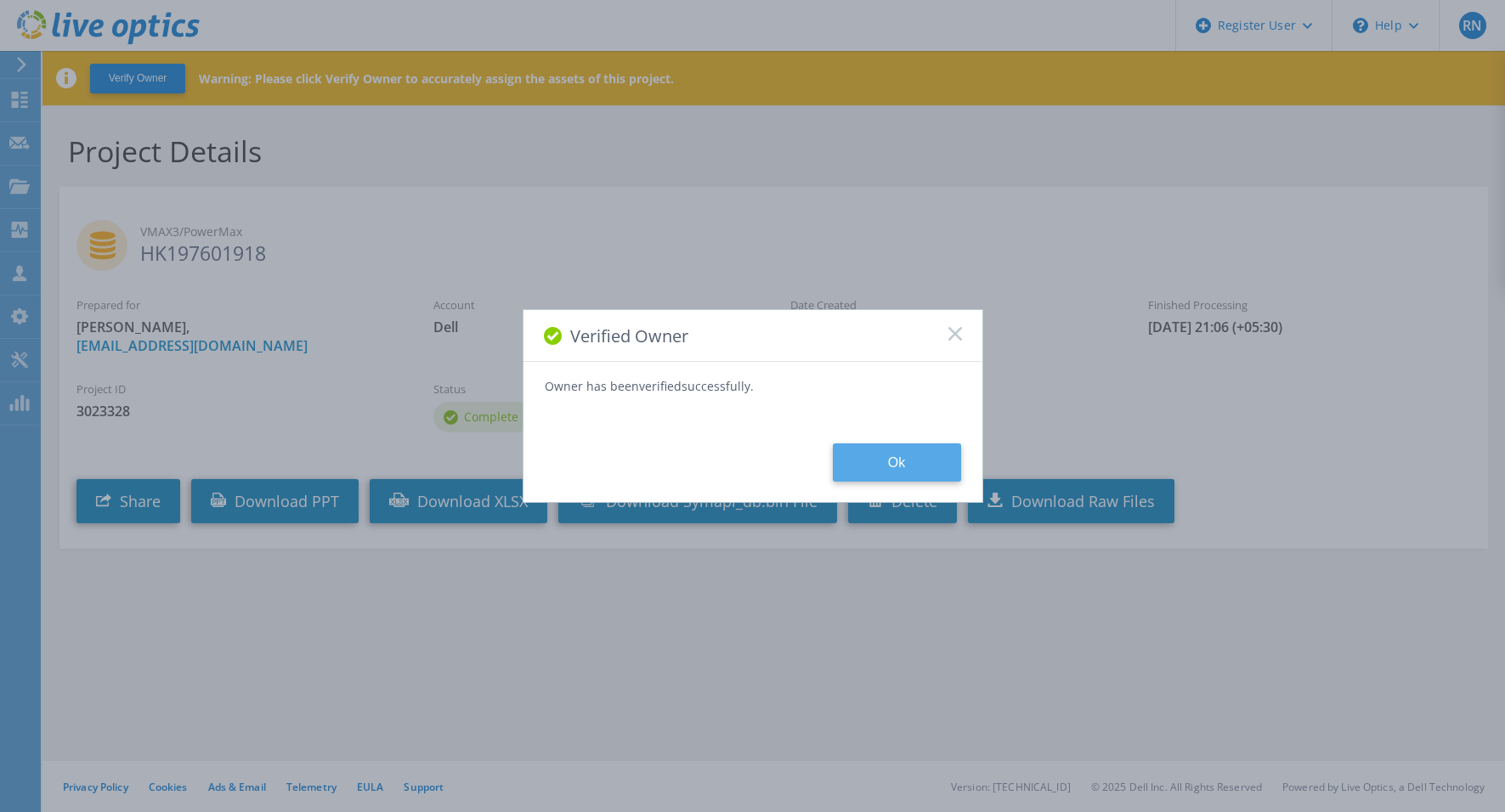
click at [887, 456] on button "Ok" at bounding box center [897, 462] width 128 height 38
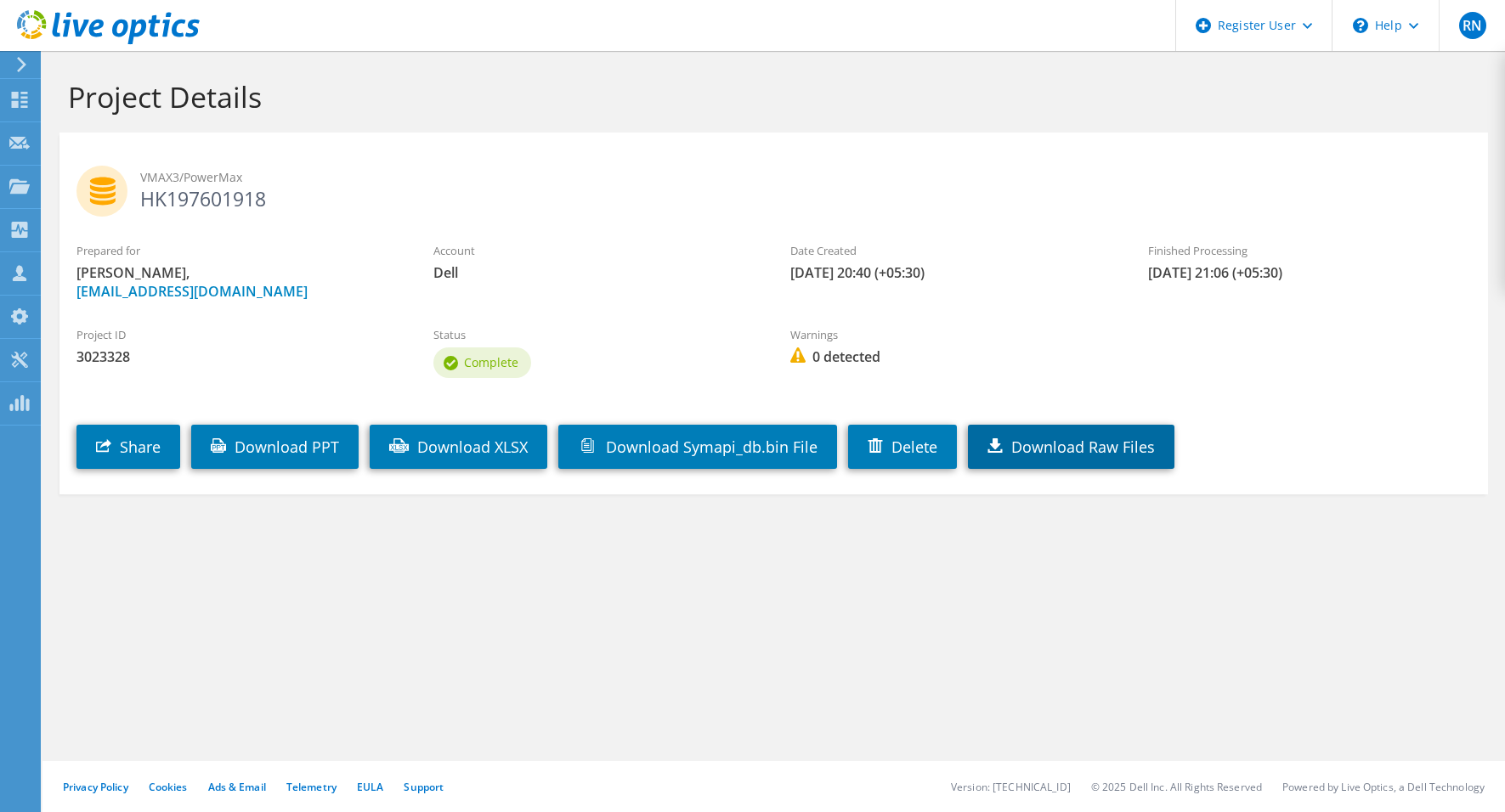
click at [1082, 450] on link "Download Raw Files" at bounding box center [1071, 446] width 206 height 44
